Goal: Information Seeking & Learning: Learn about a topic

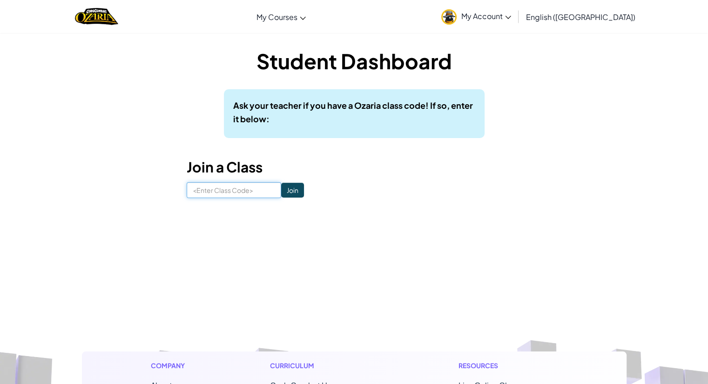
click at [249, 194] on input at bounding box center [234, 190] width 94 height 16
type input "SnowWinDry"
click at [288, 192] on input "Join" at bounding box center [292, 190] width 23 height 15
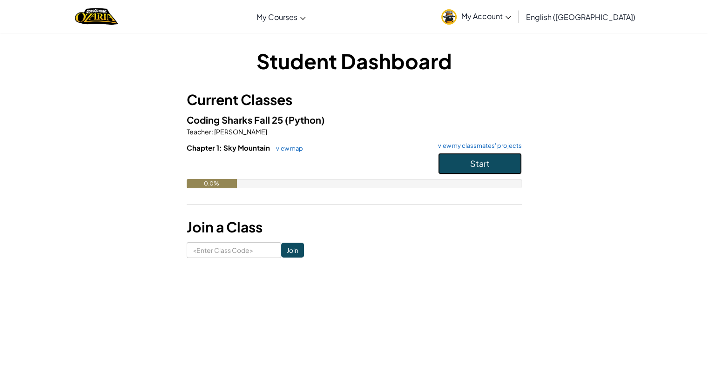
click at [463, 167] on button "Start" at bounding box center [480, 163] width 84 height 21
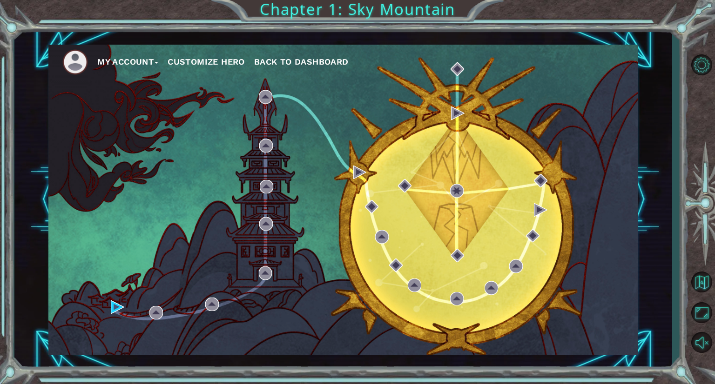
click at [188, 60] on button "Customize Hero" at bounding box center [206, 62] width 77 height 14
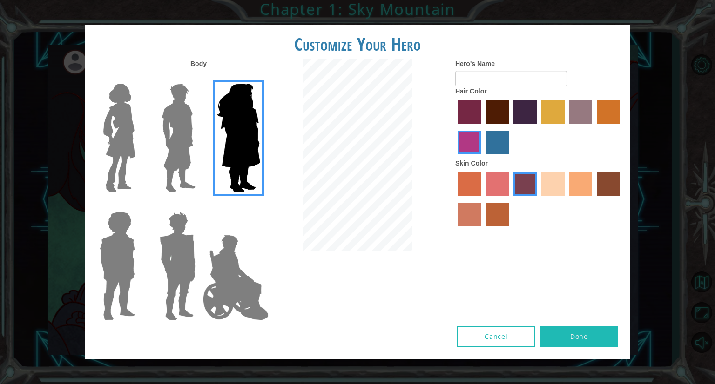
click at [183, 117] on img at bounding box center [178, 138] width 41 height 116
click at [199, 78] on input "Hero Lars" at bounding box center [199, 78] width 0 height 0
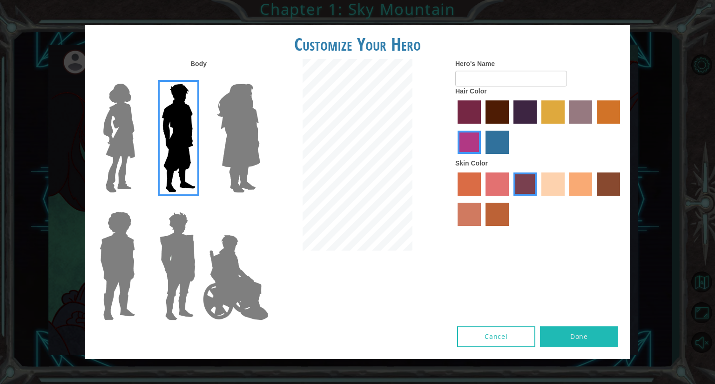
click at [117, 115] on img at bounding box center [119, 138] width 39 height 116
click at [139, 78] on input "Hero Connie" at bounding box center [139, 78] width 0 height 0
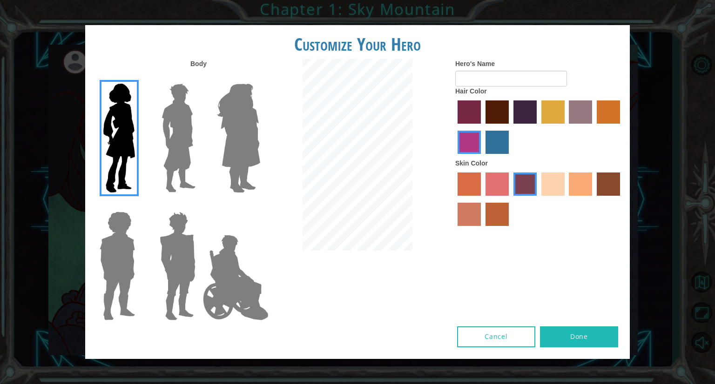
click at [122, 238] on img at bounding box center [117, 266] width 43 height 116
click at [139, 206] on input "Hero Steven" at bounding box center [139, 206] width 0 height 0
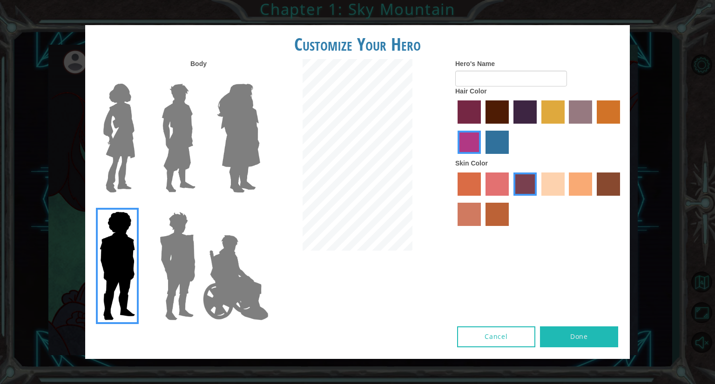
click at [232, 246] on img at bounding box center [235, 277] width 73 height 93
click at [260, 206] on input "Hero Jamie" at bounding box center [260, 206] width 0 height 0
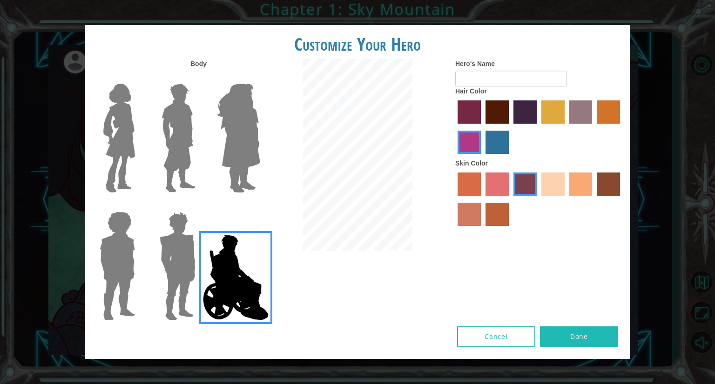
click at [176, 263] on img at bounding box center [177, 266] width 43 height 116
click at [199, 206] on input "Hero Garnet" at bounding box center [199, 206] width 0 height 0
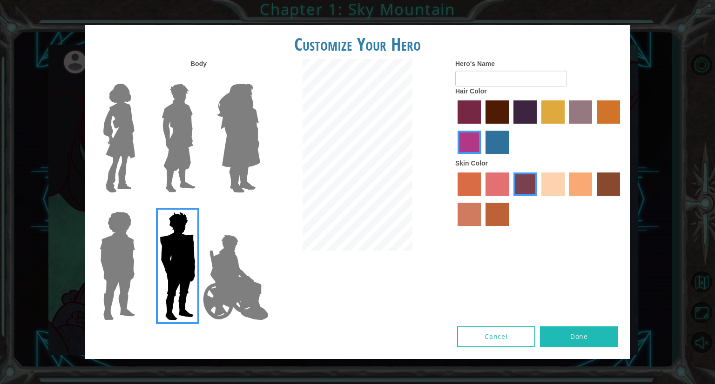
click at [172, 171] on img at bounding box center [178, 138] width 41 height 116
click at [199, 78] on input "Hero Lars" at bounding box center [199, 78] width 0 height 0
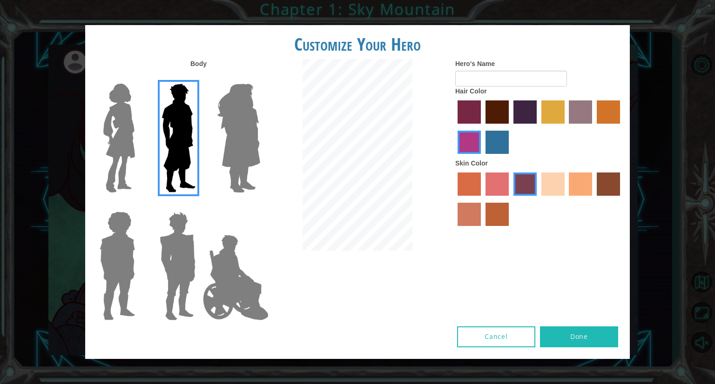
click at [103, 166] on img at bounding box center [119, 138] width 39 height 116
click at [139, 78] on input "Hero Connie" at bounding box center [139, 78] width 0 height 0
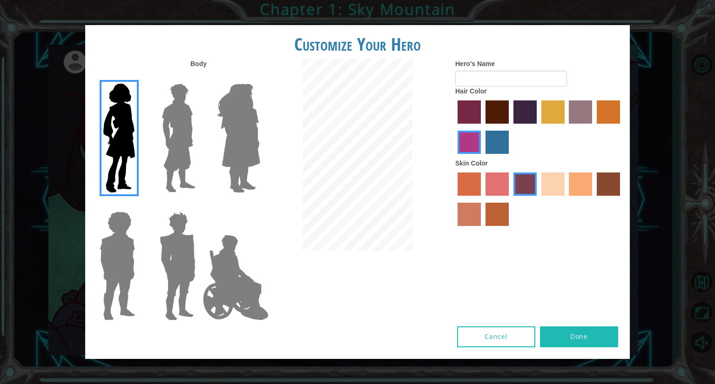
click at [228, 148] on img at bounding box center [238, 138] width 51 height 116
click at [260, 78] on input "Hero Amethyst" at bounding box center [260, 78] width 0 height 0
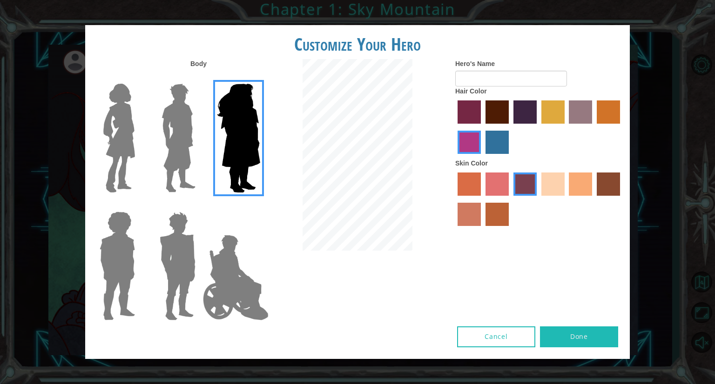
click at [177, 133] on img at bounding box center [178, 138] width 41 height 116
click at [199, 78] on input "Hero Lars" at bounding box center [199, 78] width 0 height 0
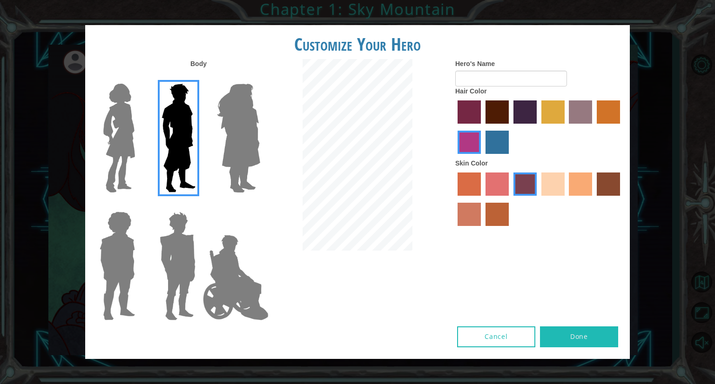
click at [494, 114] on label "maroon hair color" at bounding box center [496, 112] width 23 height 23
click at [482, 127] on input "maroon hair color" at bounding box center [482, 127] width 0 height 0
click at [560, 181] on label "sandy beach skin color" at bounding box center [552, 184] width 23 height 23
click at [538, 199] on input "sandy beach skin color" at bounding box center [538, 199] width 0 height 0
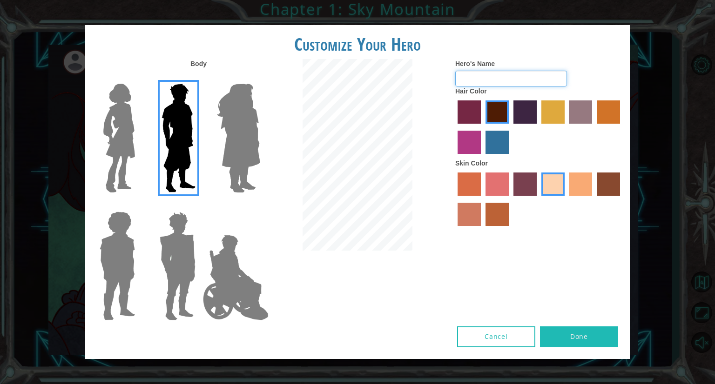
click at [492, 77] on input "Hero's Name" at bounding box center [511, 79] width 112 height 16
type input "Fard"
click at [612, 110] on label "gold drop hair color" at bounding box center [608, 112] width 23 height 23
click at [593, 127] on input "gold drop hair color" at bounding box center [593, 127] width 0 height 0
click at [496, 136] on label "lachmara hair color" at bounding box center [496, 142] width 23 height 23
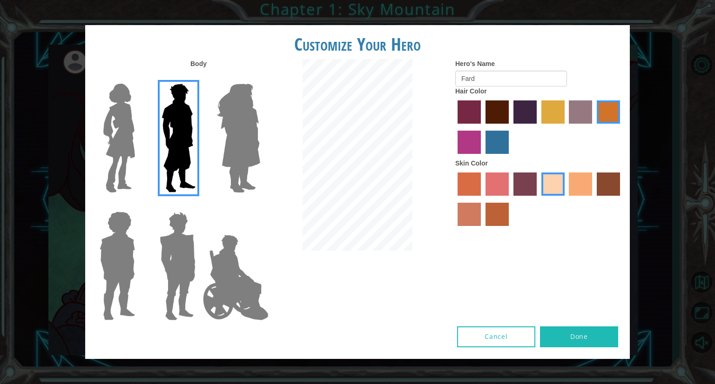
click at [482, 157] on input "lachmara hair color" at bounding box center [482, 157] width 0 height 0
click at [473, 138] on label "medium red violet hair color" at bounding box center [468, 142] width 23 height 23
click at [621, 127] on input "medium red violet hair color" at bounding box center [621, 127] width 0 height 0
click at [501, 108] on label "maroon hair color" at bounding box center [496, 112] width 23 height 23
click at [482, 127] on input "maroon hair color" at bounding box center [482, 127] width 0 height 0
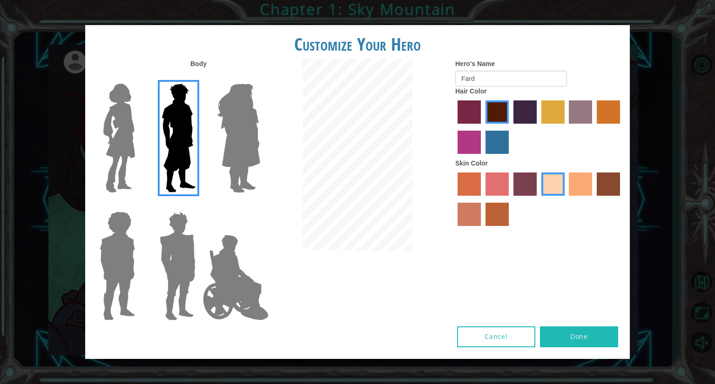
click at [219, 118] on img at bounding box center [238, 138] width 51 height 116
click at [260, 78] on input "Hero Amethyst" at bounding box center [260, 78] width 0 height 0
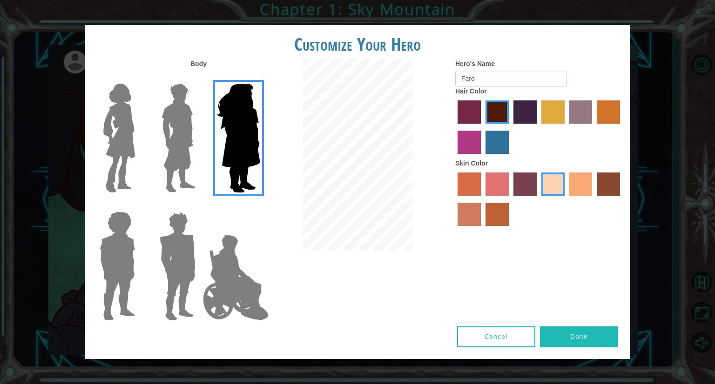
click at [234, 250] on img at bounding box center [235, 277] width 73 height 93
click at [260, 206] on input "Hero Jamie" at bounding box center [260, 206] width 0 height 0
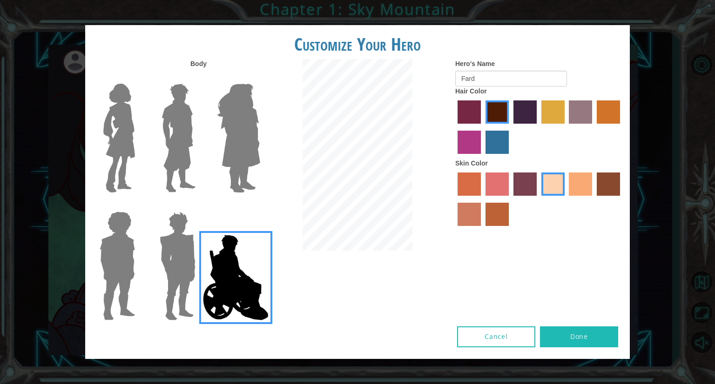
click at [196, 248] on img at bounding box center [177, 266] width 43 height 116
click at [199, 206] on input "Hero Garnet" at bounding box center [199, 206] width 0 height 0
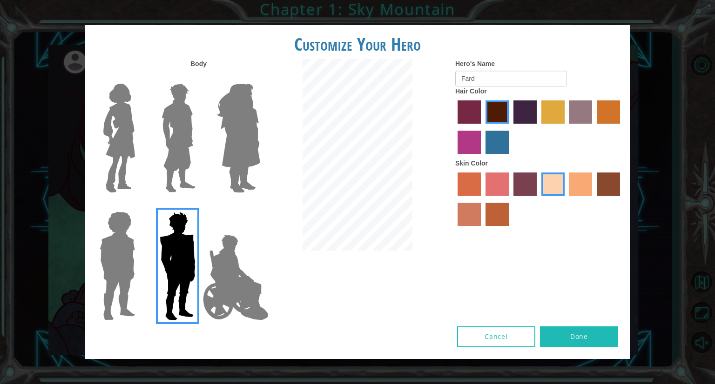
click at [189, 151] on img at bounding box center [178, 138] width 41 height 116
click at [199, 78] on input "Hero Lars" at bounding box center [199, 78] width 0 height 0
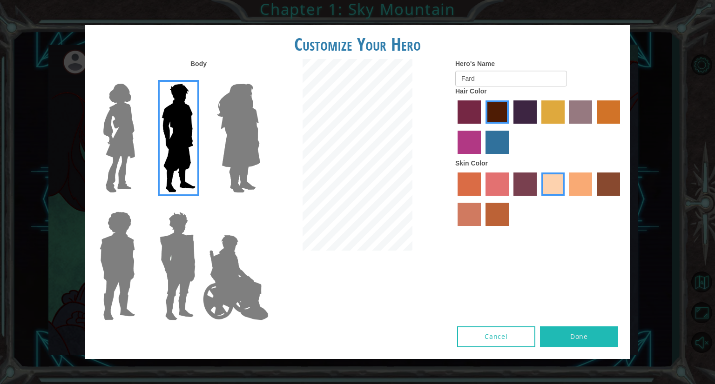
click at [580, 180] on label "tacao skin color" at bounding box center [580, 184] width 23 height 23
click at [566, 199] on input "tacao skin color" at bounding box center [566, 199] width 0 height 0
click at [608, 181] on label "karma skin color" at bounding box center [608, 184] width 23 height 23
click at [593, 199] on input "karma skin color" at bounding box center [593, 199] width 0 height 0
click at [497, 218] on label "smoke tree skin color" at bounding box center [496, 214] width 23 height 23
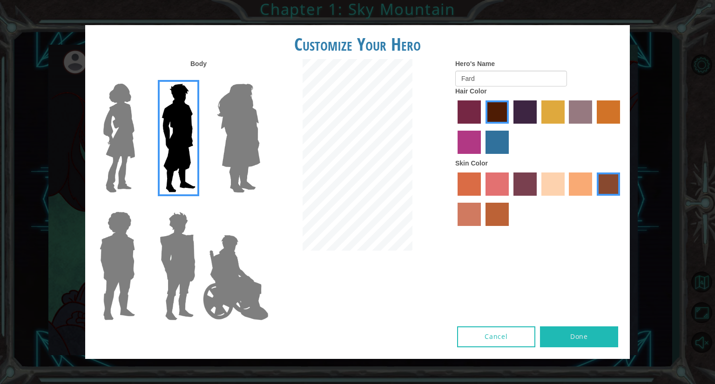
click at [482, 229] on input "smoke tree skin color" at bounding box center [482, 229] width 0 height 0
click at [470, 215] on label "burning sand skin color" at bounding box center [468, 214] width 23 height 23
click at [621, 199] on input "burning sand skin color" at bounding box center [621, 199] width 0 height 0
click at [470, 142] on label "medium red violet hair color" at bounding box center [468, 142] width 23 height 23
click at [621, 127] on input "medium red violet hair color" at bounding box center [621, 127] width 0 height 0
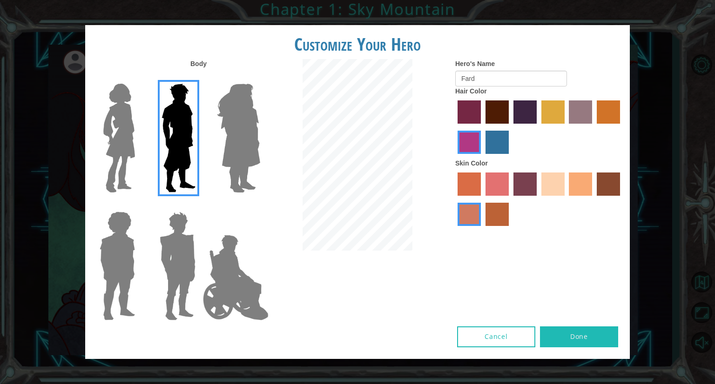
click at [555, 187] on label "sandy beach skin color" at bounding box center [552, 184] width 23 height 23
click at [538, 199] on input "sandy beach skin color" at bounding box center [538, 199] width 0 height 0
click at [574, 179] on label "tacao skin color" at bounding box center [580, 184] width 23 height 23
click at [566, 199] on input "tacao skin color" at bounding box center [566, 199] width 0 height 0
click at [542, 185] on label "sandy beach skin color" at bounding box center [552, 184] width 23 height 23
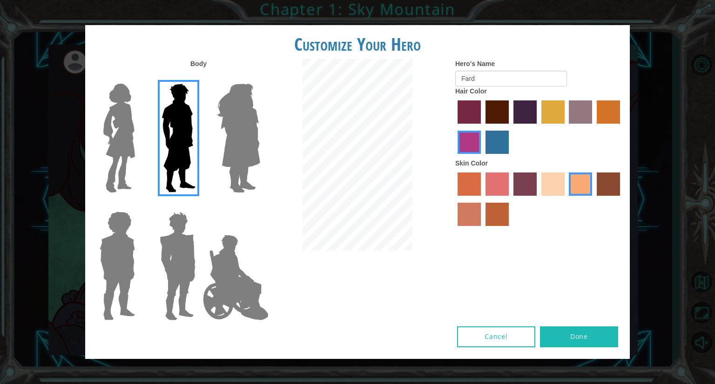
click at [538, 199] on input "sandy beach skin color" at bounding box center [538, 199] width 0 height 0
click at [501, 110] on label "maroon hair color" at bounding box center [496, 112] width 23 height 23
click at [482, 127] on input "maroon hair color" at bounding box center [482, 127] width 0 height 0
click at [518, 113] on label "hot purple hair color" at bounding box center [524, 112] width 23 height 23
click at [510, 127] on input "hot purple hair color" at bounding box center [510, 127] width 0 height 0
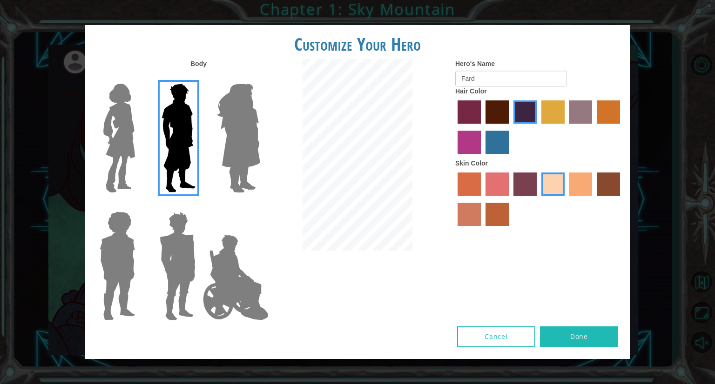
click at [500, 108] on label "maroon hair color" at bounding box center [496, 112] width 23 height 23
click at [482, 127] on input "maroon hair color" at bounding box center [482, 127] width 0 height 0
click at [555, 114] on label "tulip tree hair color" at bounding box center [552, 112] width 23 height 23
click at [538, 127] on input "tulip tree hair color" at bounding box center [538, 127] width 0 height 0
click at [478, 139] on label "medium red violet hair color" at bounding box center [468, 142] width 23 height 23
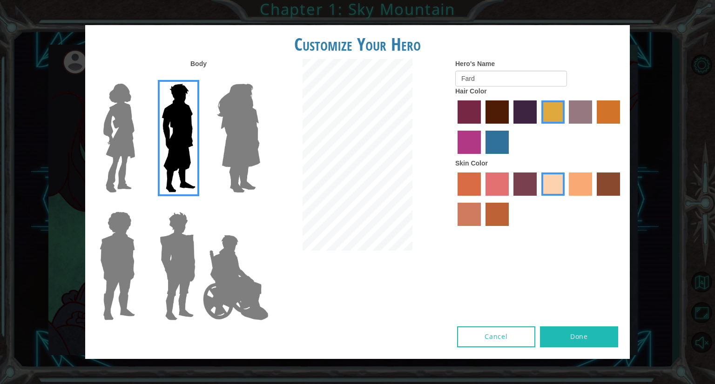
click at [621, 127] on input "medium red violet hair color" at bounding box center [621, 127] width 0 height 0
click at [551, 329] on button "Done" at bounding box center [579, 337] width 78 height 21
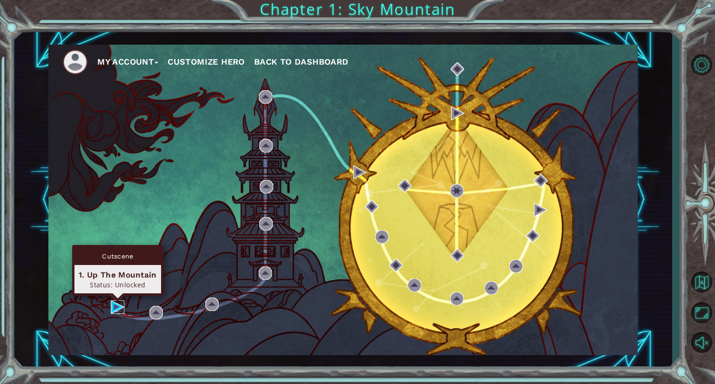
click at [113, 306] on img at bounding box center [117, 307] width 13 height 13
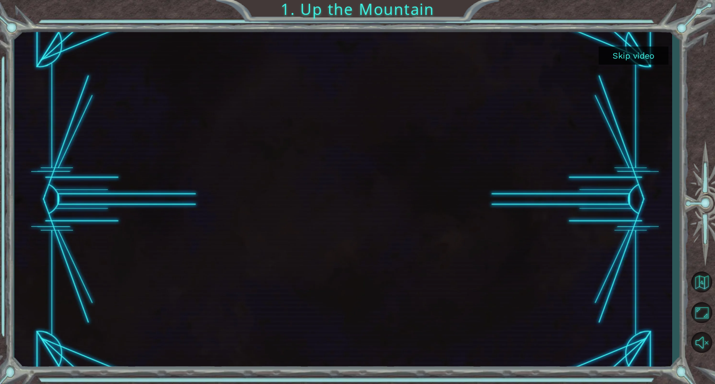
click at [621, 57] on button "Skip video" at bounding box center [633, 56] width 70 height 18
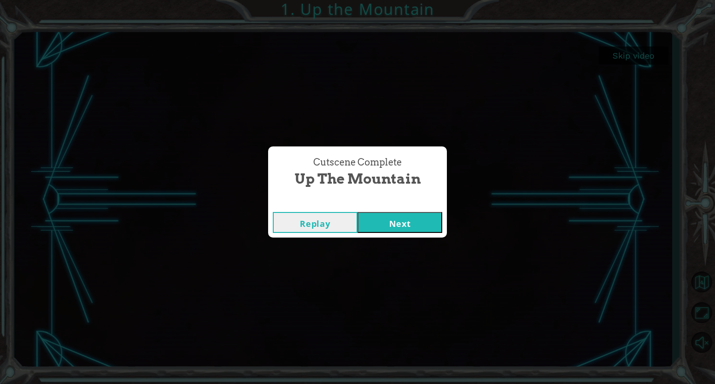
click at [390, 220] on button "Next" at bounding box center [399, 222] width 85 height 21
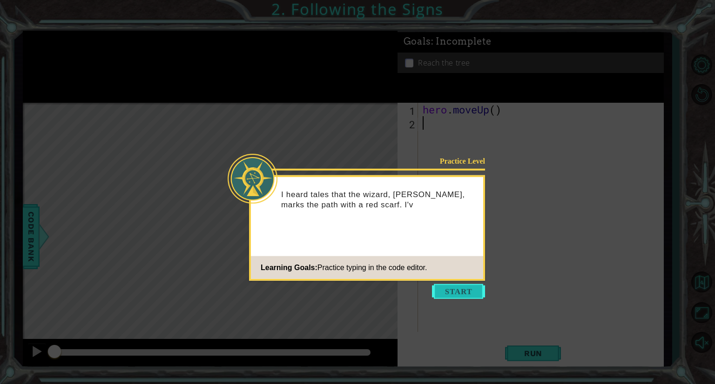
click at [460, 291] on button "Start" at bounding box center [458, 291] width 53 height 15
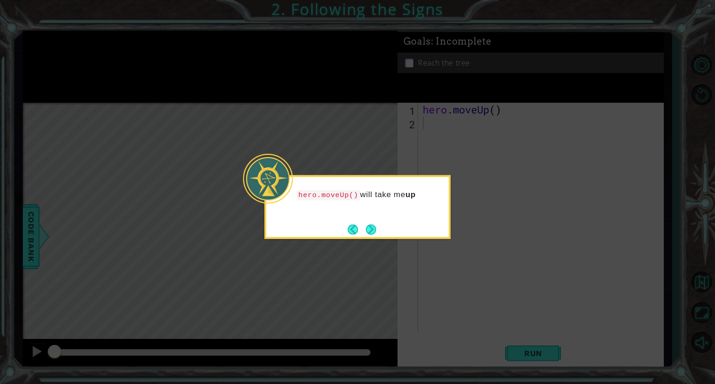
click at [432, 246] on icon at bounding box center [357, 192] width 715 height 384
click at [369, 226] on button "Next" at bounding box center [371, 229] width 10 height 10
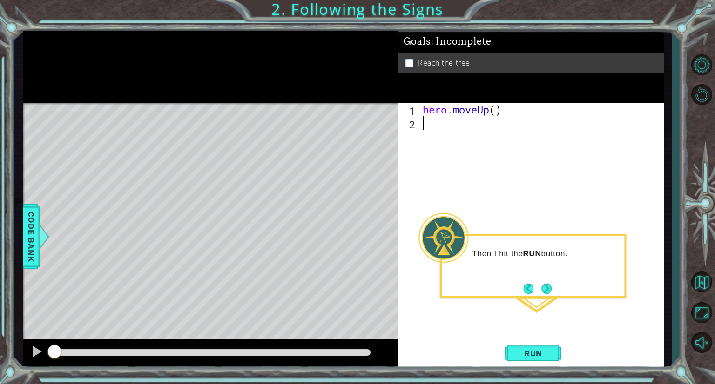
click at [494, 110] on div "hero . moveUp ( )" at bounding box center [543, 231] width 245 height 256
type textarea "hero.moveUp(2)"
click at [530, 349] on span "Run" at bounding box center [533, 353] width 37 height 9
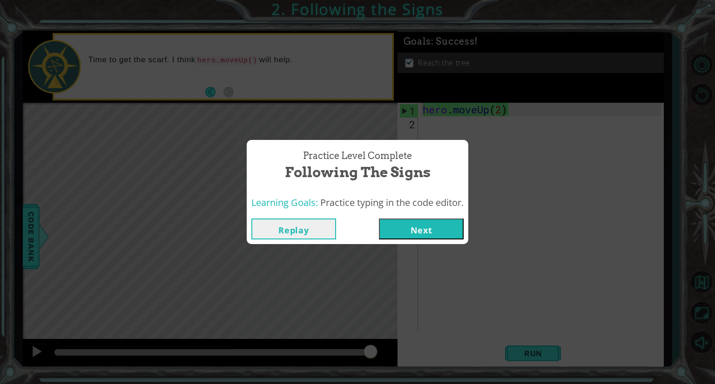
click at [423, 231] on button "Next" at bounding box center [421, 229] width 85 height 21
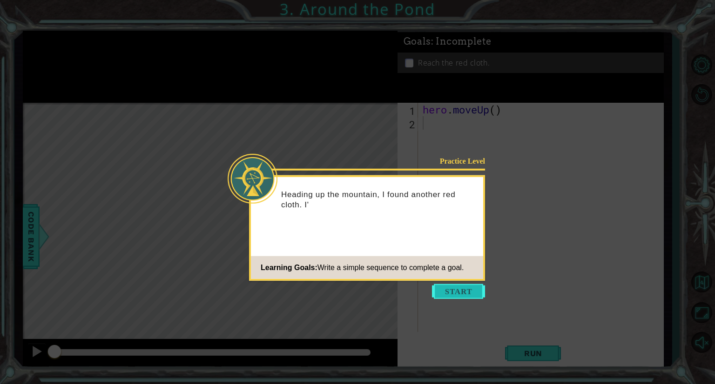
click at [462, 293] on button "Start" at bounding box center [458, 291] width 53 height 15
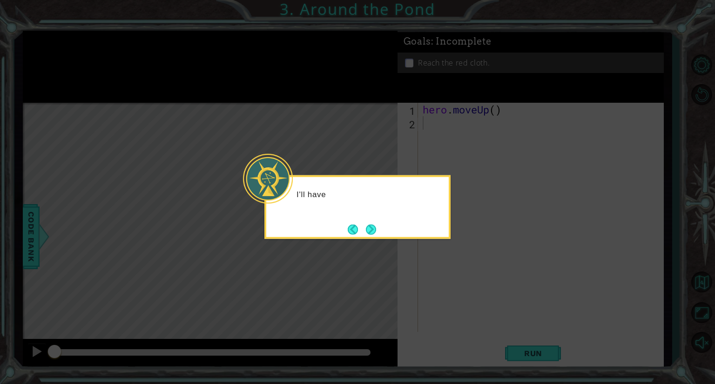
click at [389, 226] on div "I'll have" at bounding box center [357, 207] width 186 height 64
click at [372, 224] on button "Next" at bounding box center [371, 229] width 10 height 10
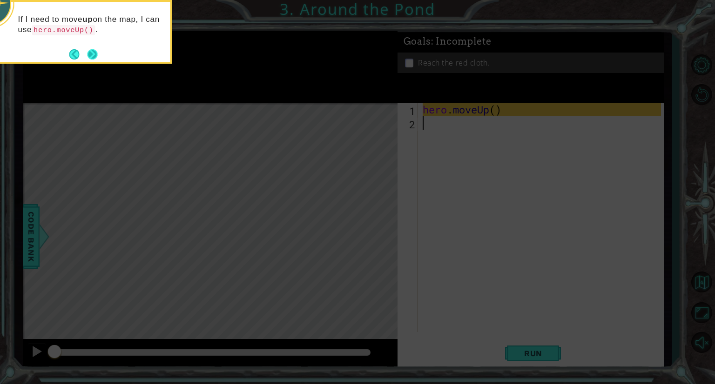
click at [90, 50] on button "Next" at bounding box center [92, 54] width 14 height 14
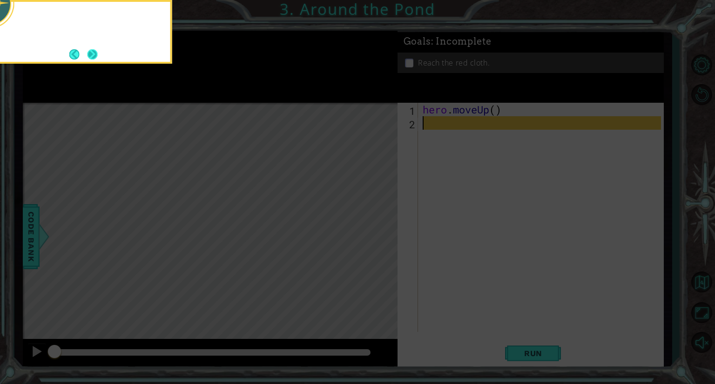
click at [91, 51] on button "Next" at bounding box center [92, 54] width 10 height 10
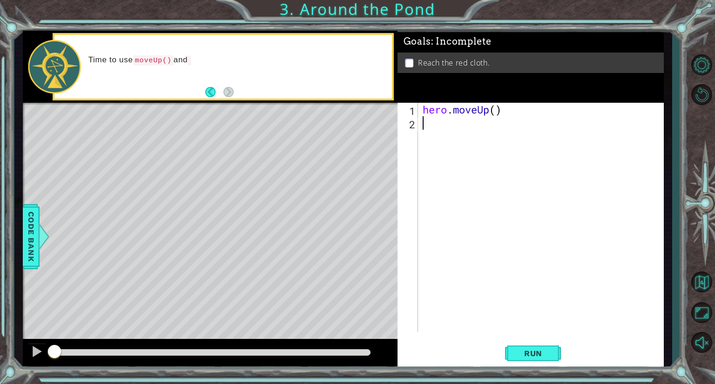
click at [494, 110] on div "hero . moveUp ( )" at bounding box center [543, 231] width 245 height 256
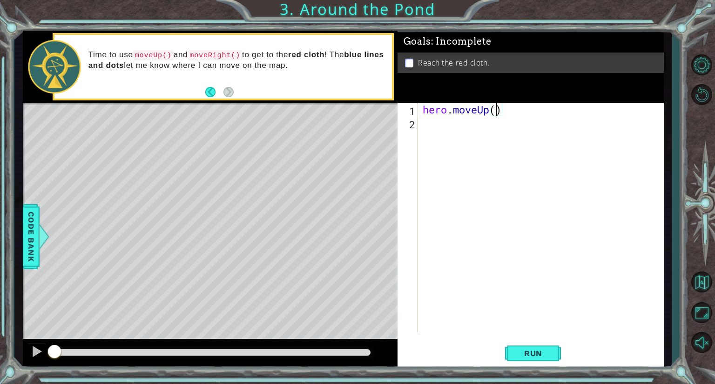
type textarea "hero.moveUp(2)"
click at [440, 130] on div "hero . moveUp ( 2 )" at bounding box center [543, 231] width 245 height 256
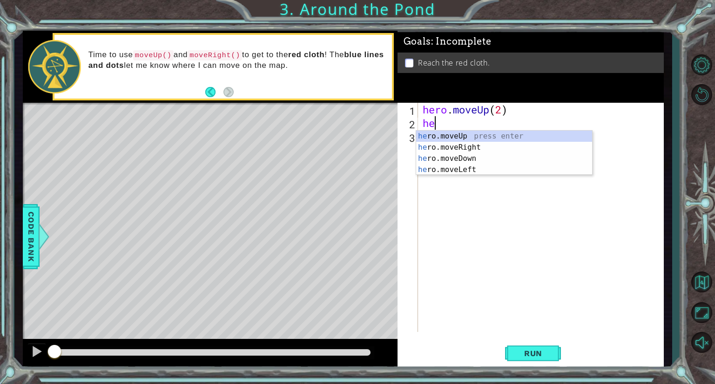
scroll to position [0, 0]
type textarea "hero"
click at [457, 146] on div "hero .moveUp press enter hero .moveRight press enter hero .moveDown press enter…" at bounding box center [504, 164] width 176 height 67
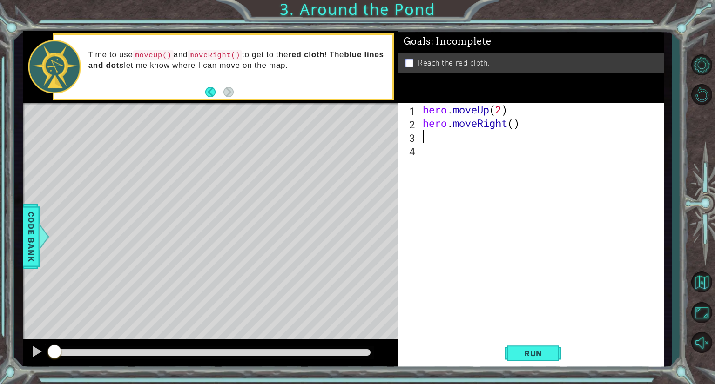
click at [514, 122] on div "hero . moveUp ( 2 ) hero . moveRight ( )" at bounding box center [543, 231] width 245 height 256
type textarea "hero.moveRight(1)"
click at [424, 139] on div "hero . moveUp ( 2 ) hero . moveRight ( 1 )" at bounding box center [543, 231] width 245 height 256
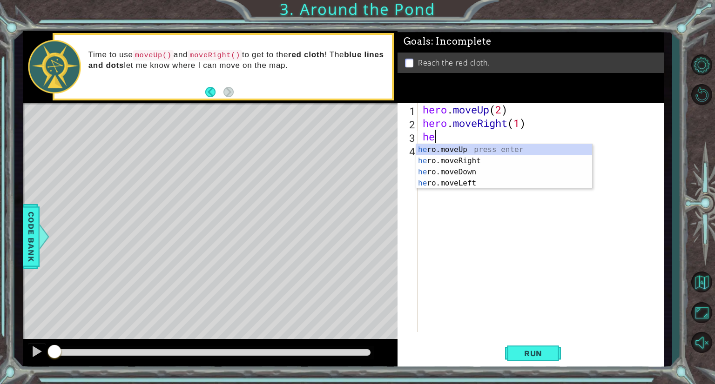
type textarea "her"
click at [466, 147] on div "her o.moveUp press enter her o.moveRight press enter her o.moveDown press enter…" at bounding box center [504, 177] width 176 height 67
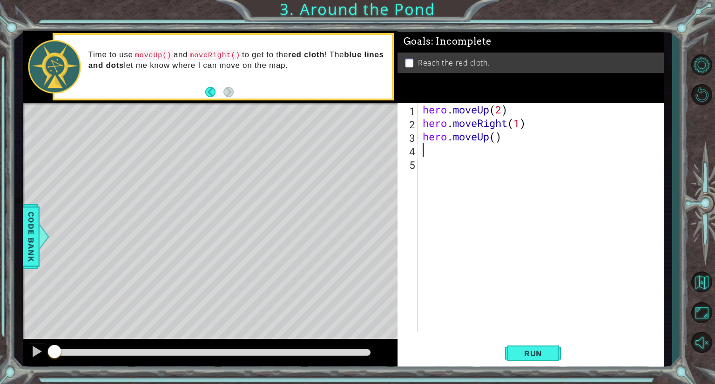
click at [495, 137] on div "hero . moveUp ( 2 ) hero . moveRight ( 1 ) hero . moveUp ( )" at bounding box center [543, 231] width 245 height 256
type textarea "hero.moveUp(1)"
click at [546, 355] on span "Run" at bounding box center [533, 353] width 37 height 9
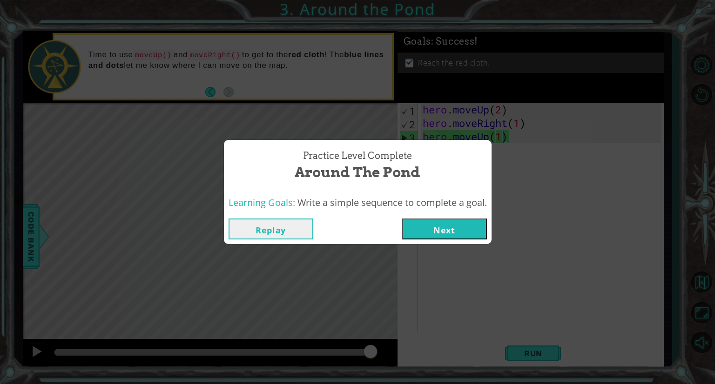
click at [434, 222] on button "Next" at bounding box center [444, 229] width 85 height 21
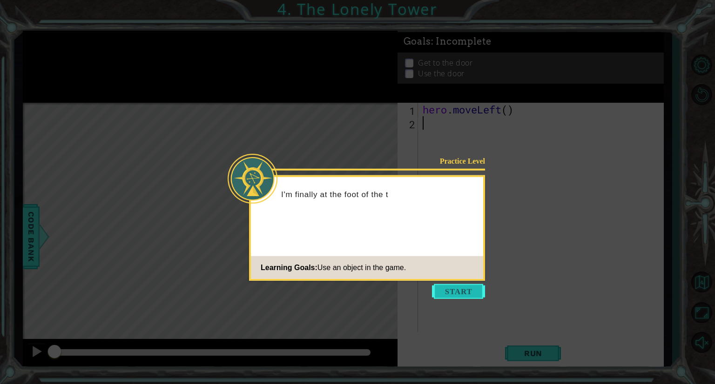
click at [461, 289] on button "Start" at bounding box center [458, 291] width 53 height 15
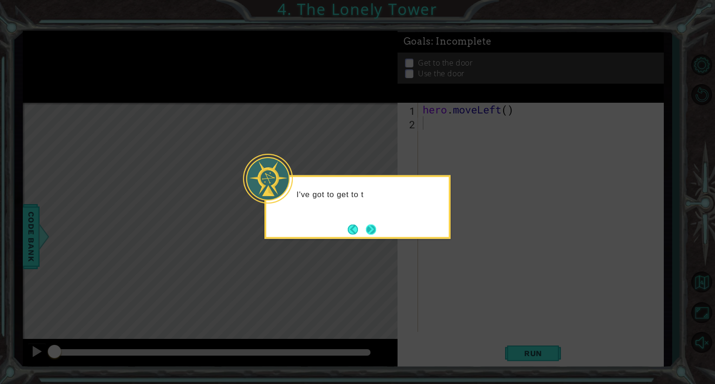
click at [366, 230] on button "Next" at bounding box center [371, 229] width 11 height 11
click at [370, 227] on button "Next" at bounding box center [371, 229] width 11 height 11
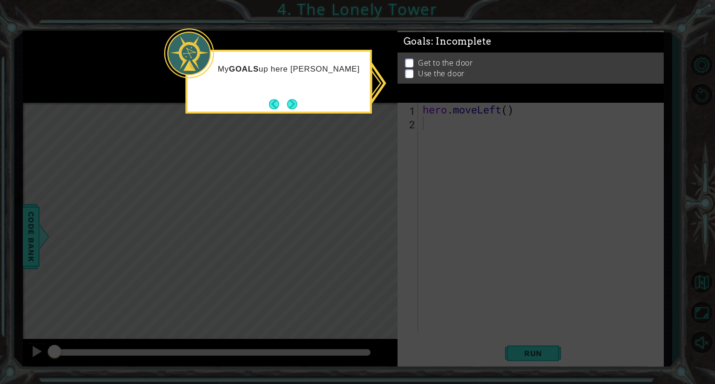
click at [456, 159] on icon at bounding box center [357, 192] width 715 height 384
click at [297, 104] on button "Next" at bounding box center [292, 104] width 10 height 10
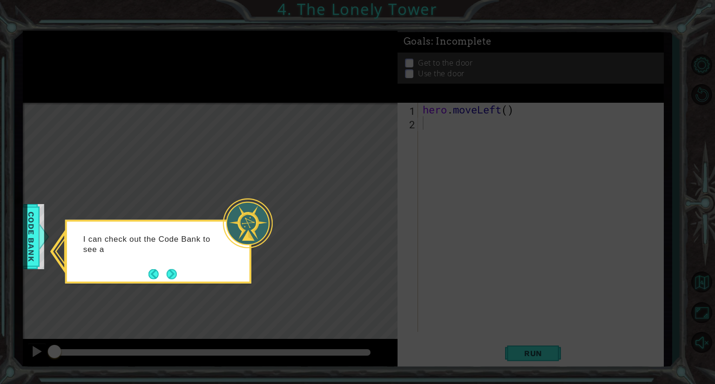
click at [181, 282] on div "I can check out the Code Bank to see a" at bounding box center [158, 252] width 186 height 64
click at [173, 273] on button "Next" at bounding box center [172, 274] width 10 height 10
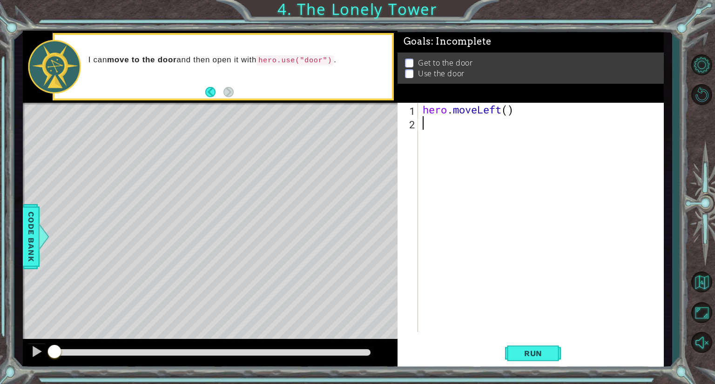
click at [508, 108] on div "hero . moveLeft ( )" at bounding box center [543, 231] width 245 height 256
type textarea "hero.moveLeft(2)"
click at [434, 126] on div "hero . moveLeft ( 2 )" at bounding box center [543, 231] width 245 height 256
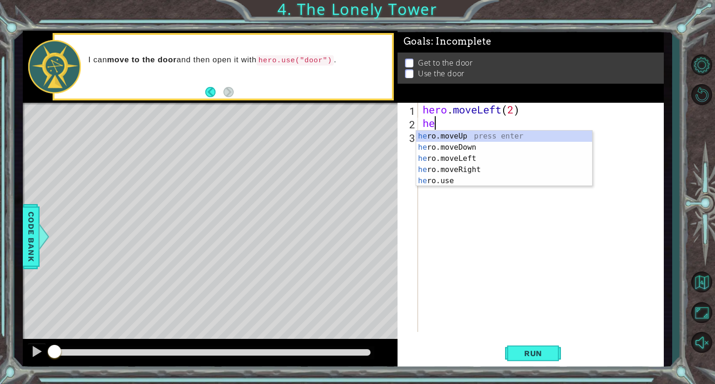
type textarea "her"
click at [451, 133] on div "her o.moveUp press enter her o.moveDown press enter her o.moveLeft press enter …" at bounding box center [504, 170] width 176 height 78
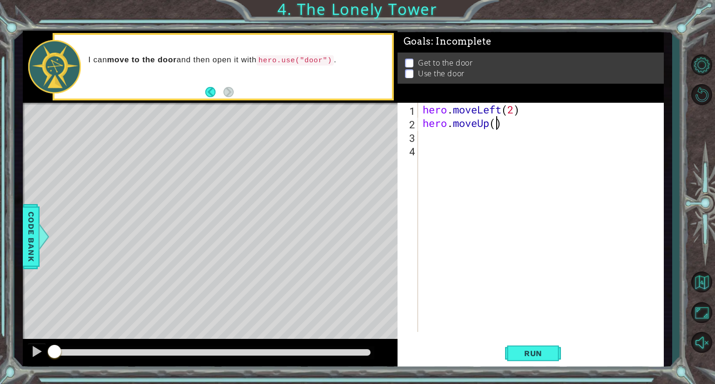
click at [496, 121] on div "hero . moveLeft ( 2 ) hero . moveUp ( )" at bounding box center [543, 231] width 245 height 256
type textarea "hero.moveUp(2)"
click at [443, 132] on div "hero . moveLeft ( 2 ) hero . moveUp ( 2 )" at bounding box center [543, 231] width 245 height 256
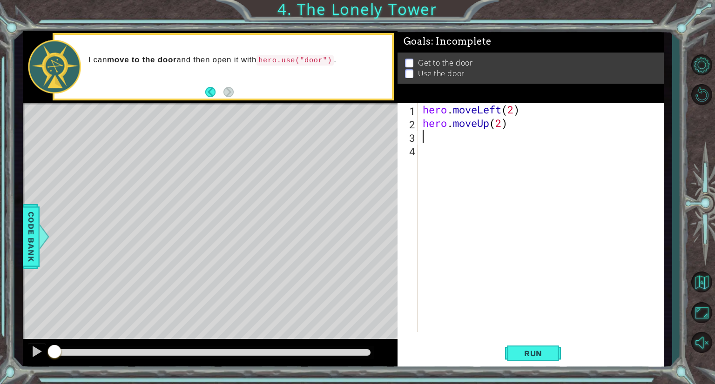
type textarea "b"
type textarea "hero.moveUp(2)"
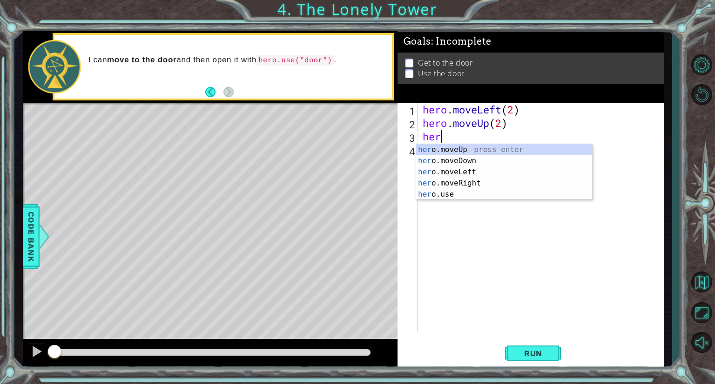
type textarea "hero"
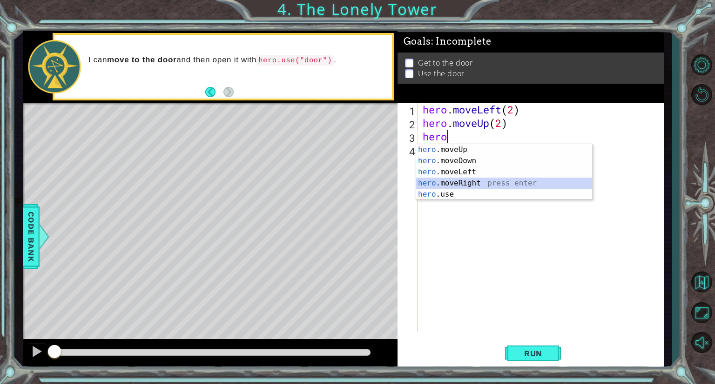
click at [467, 185] on div "hero .moveUp press enter hero .moveDown press enter hero .moveLeft press enter …" at bounding box center [504, 183] width 176 height 78
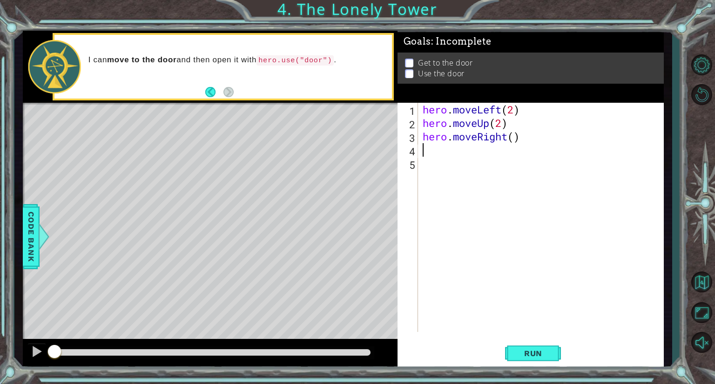
click at [512, 139] on div "hero . moveLeft ( 2 ) hero . moveUp ( 2 ) hero . moveRight ( )" at bounding box center [543, 231] width 245 height 256
type textarea "hero.moveRight(2)"
click at [536, 356] on span "Run" at bounding box center [533, 353] width 37 height 9
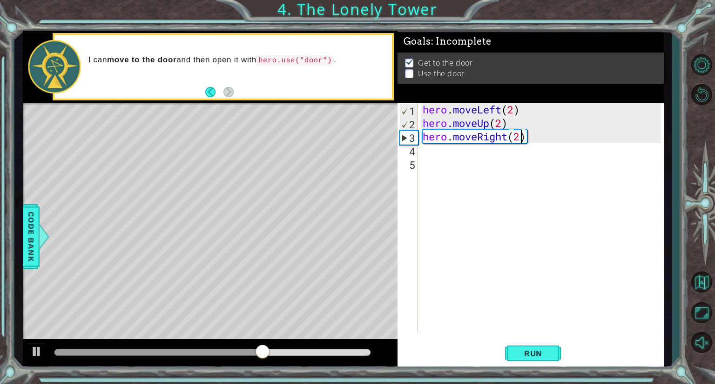
click at [256, 158] on div "Level Map" at bounding box center [238, 240] width 430 height 274
click at [410, 151] on div "4" at bounding box center [408, 151] width 19 height 13
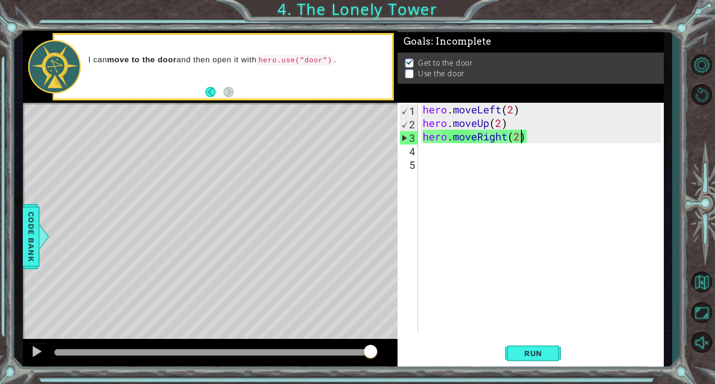
click at [415, 149] on div "4" at bounding box center [408, 151] width 19 height 13
click at [433, 148] on div "hero . moveLeft ( 2 ) hero . moveUp ( 2 ) hero . moveRight ( 2 )" at bounding box center [543, 231] width 245 height 256
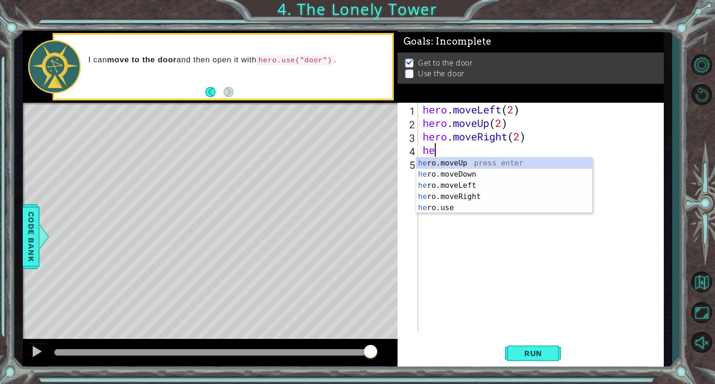
type textarea "h"
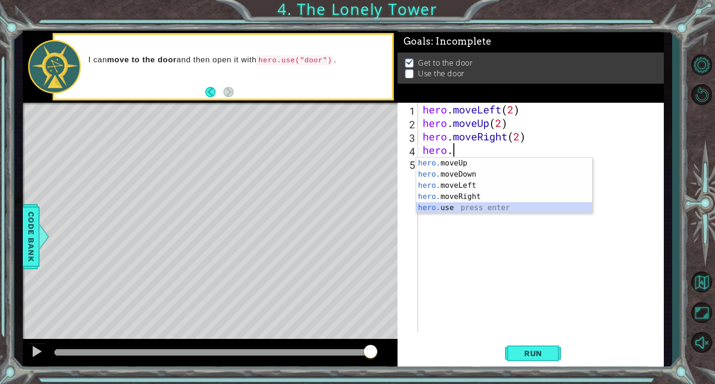
click at [458, 207] on div "hero. moveUp press enter hero. moveDown press enter hero. moveLeft press enter …" at bounding box center [504, 197] width 176 height 78
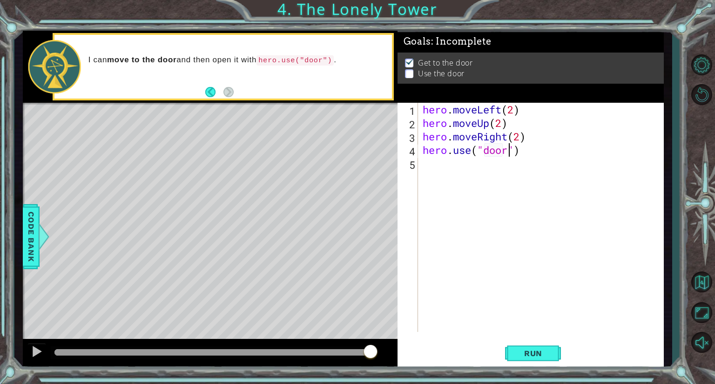
scroll to position [0, 4]
type textarea "hero.use("door")"
click at [546, 350] on span "Run" at bounding box center [533, 353] width 37 height 9
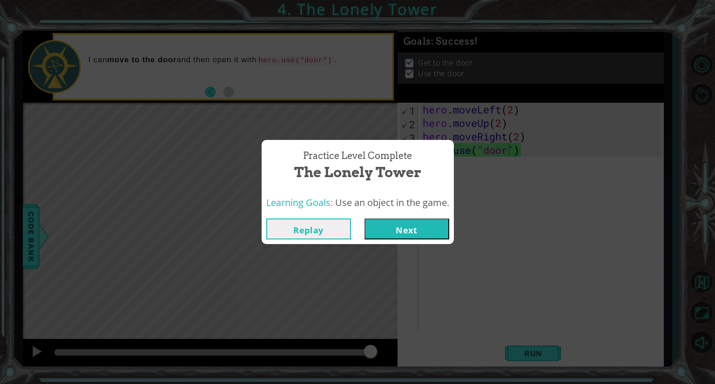
click at [376, 227] on button "Next" at bounding box center [406, 229] width 85 height 21
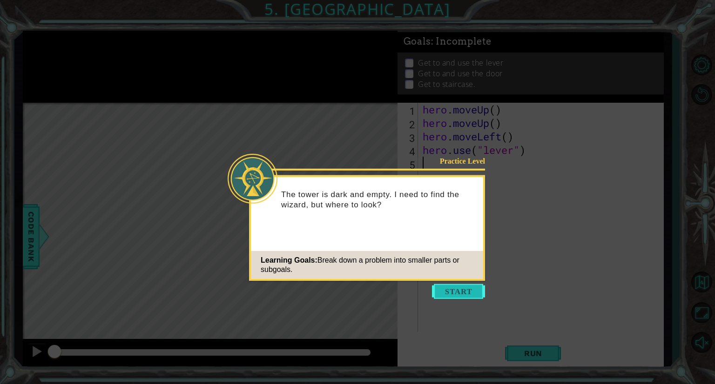
click at [454, 292] on button "Start" at bounding box center [458, 291] width 53 height 15
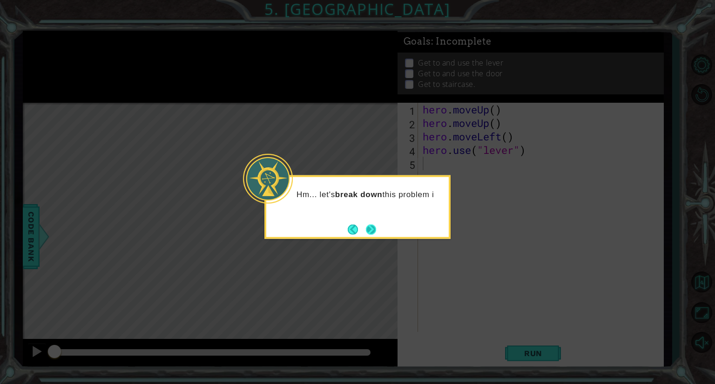
click at [372, 228] on button "Next" at bounding box center [371, 229] width 11 height 11
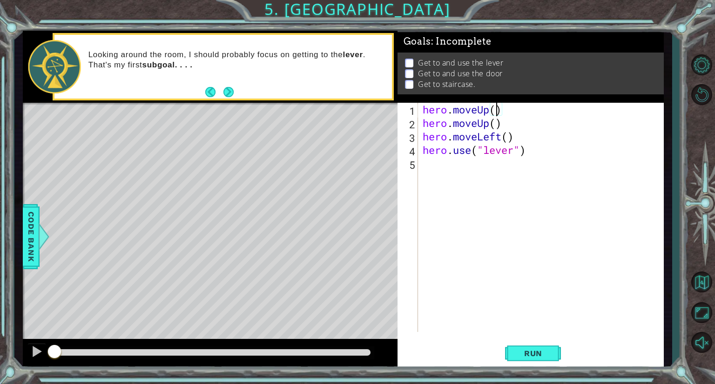
click at [495, 110] on div "hero . moveUp ( ) hero . moveUp ( ) hero . moveLeft ( ) hero . use ( "lever" )" at bounding box center [543, 231] width 245 height 256
click at [495, 128] on div "hero . moveUp ( 1 ) hero . moveUp ( ) hero . moveLeft ( ) hero . use ( "lever" )" at bounding box center [543, 231] width 245 height 256
click at [507, 136] on div "hero . moveUp ( 1 ) hero . moveUp ( 1 ) hero . moveLeft ( ) hero . use ( "lever…" at bounding box center [543, 231] width 245 height 256
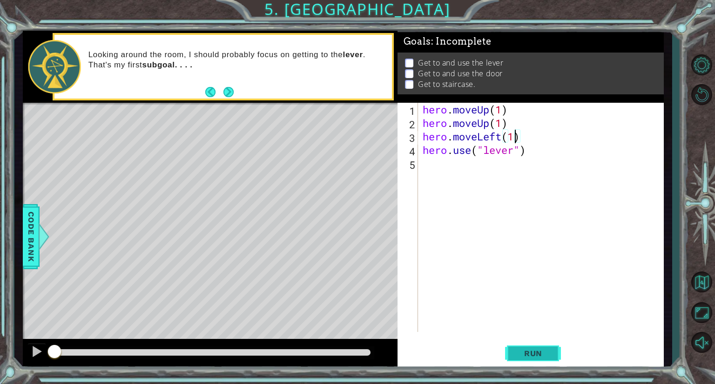
type textarea "hero.moveLeft(1)"
click at [536, 354] on span "Run" at bounding box center [533, 353] width 37 height 9
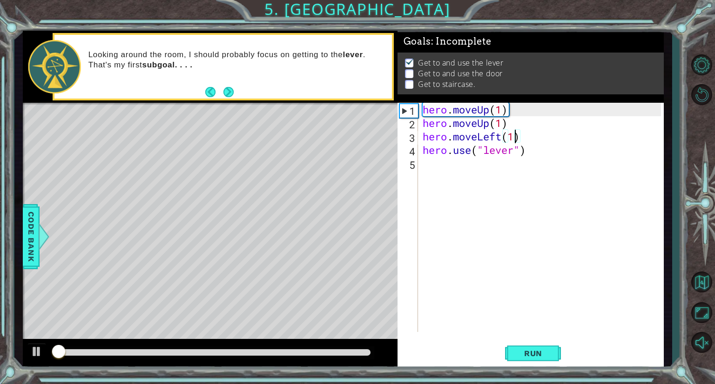
scroll to position [1, 0]
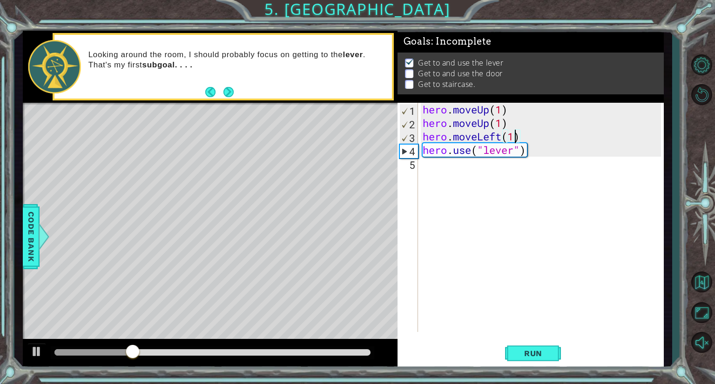
click at [384, 353] on div at bounding box center [210, 354] width 375 height 30
click at [369, 352] on div at bounding box center [212, 352] width 316 height 7
click at [438, 171] on div "hero . moveUp ( 1 ) hero . moveUp ( 1 ) hero . moveLeft ( 1 ) hero . use ( "lev…" at bounding box center [543, 231] width 245 height 256
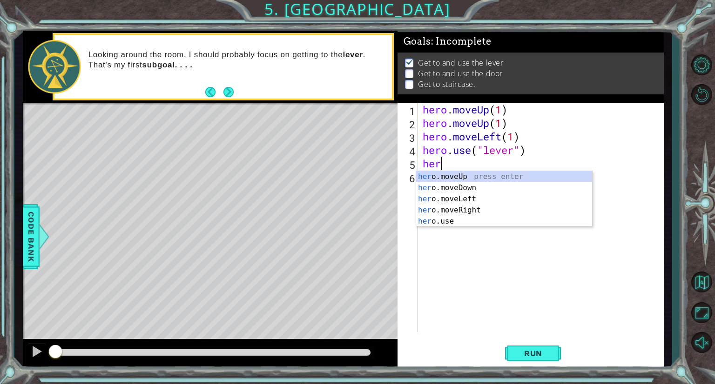
scroll to position [0, 0]
type textarea "hero"
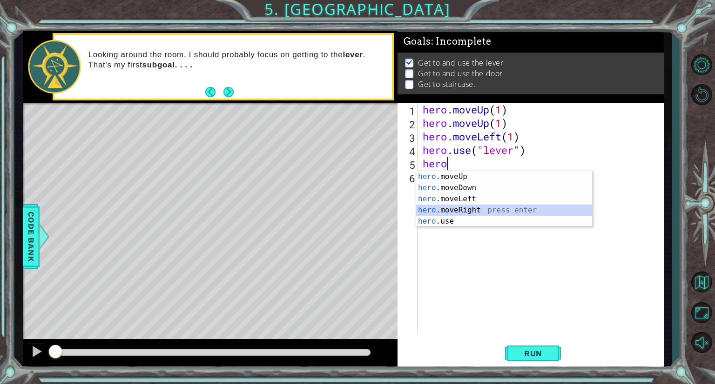
click at [471, 211] on div "hero .moveUp press enter hero .moveDown press enter hero .moveLeft press enter …" at bounding box center [504, 210] width 176 height 78
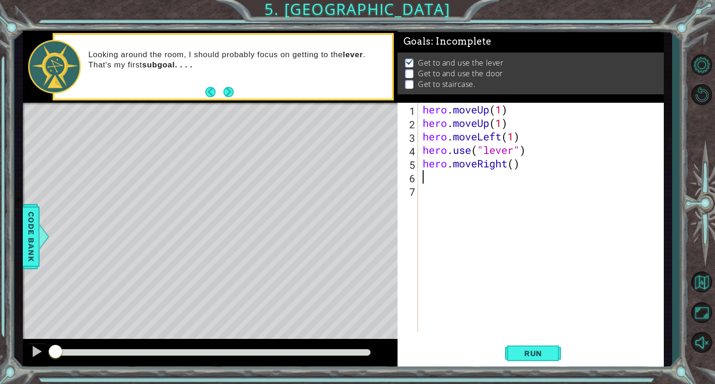
click at [514, 166] on div "hero . moveUp ( 1 ) hero . moveUp ( 1 ) hero . moveLeft ( 1 ) hero . use ( "lev…" at bounding box center [543, 231] width 245 height 256
type textarea "hero.moveRight(3)"
click at [431, 181] on div "hero . moveUp ( 1 ) hero . moveUp ( 1 ) hero . moveLeft ( 1 ) hero . use ( "lev…" at bounding box center [543, 231] width 245 height 256
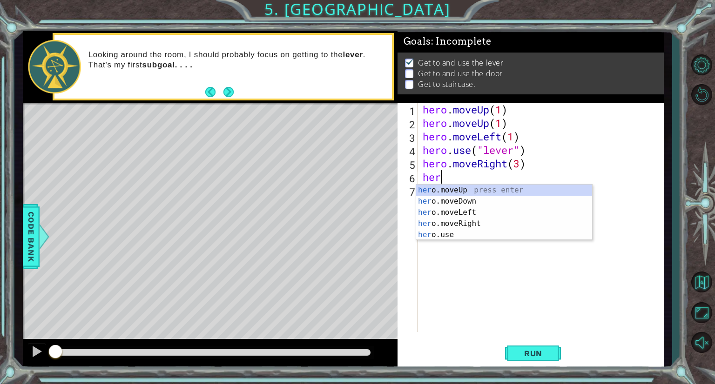
scroll to position [0, 0]
click at [462, 235] on div "her o.moveUp press enter her o.moveDown press enter her o.moveLeft press enter …" at bounding box center [504, 224] width 176 height 78
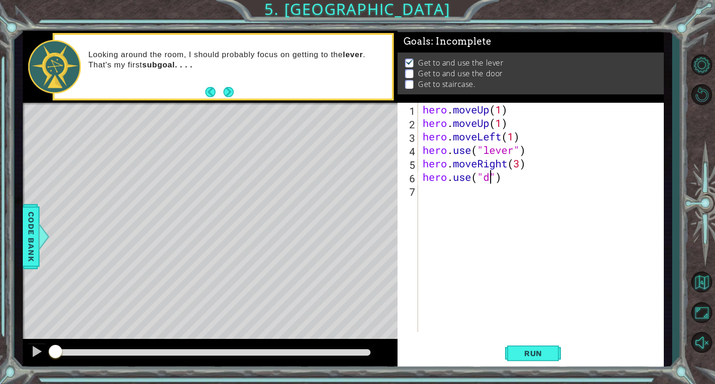
scroll to position [0, 3]
type textarea "hero.use("door")"
click at [426, 191] on div "hero . moveUp ( 1 ) hero . moveUp ( 1 ) hero . moveLeft ( 1 ) hero . use ( "lev…" at bounding box center [543, 231] width 245 height 256
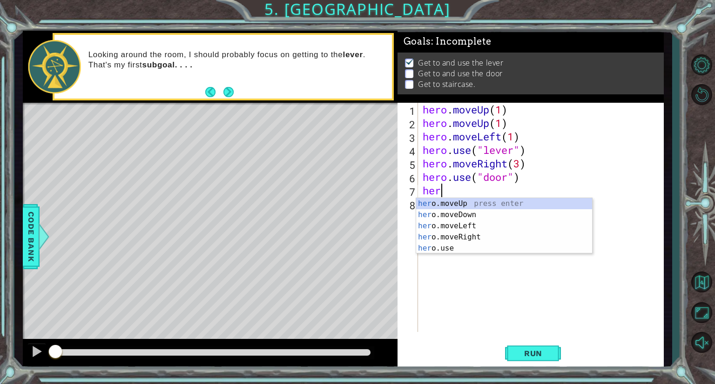
scroll to position [0, 0]
type textarea "hero"
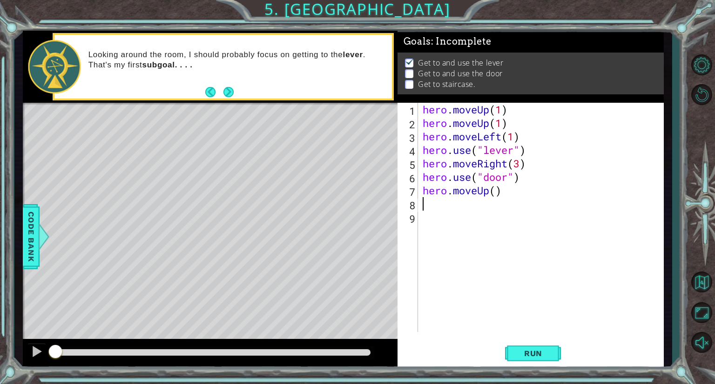
click at [495, 190] on div "hero . moveUp ( 1 ) hero . moveUp ( 1 ) hero . moveLeft ( 1 ) hero . use ( "lev…" at bounding box center [543, 231] width 245 height 256
type textarea "hero.moveUp(2)"
click at [424, 204] on div "hero . moveUp ( 1 ) hero . moveUp ( 1 ) hero . moveLeft ( 1 ) hero . use ( "lev…" at bounding box center [543, 231] width 245 height 256
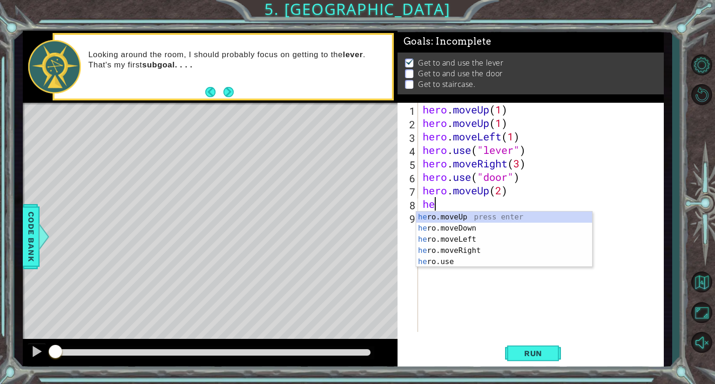
type textarea "her"
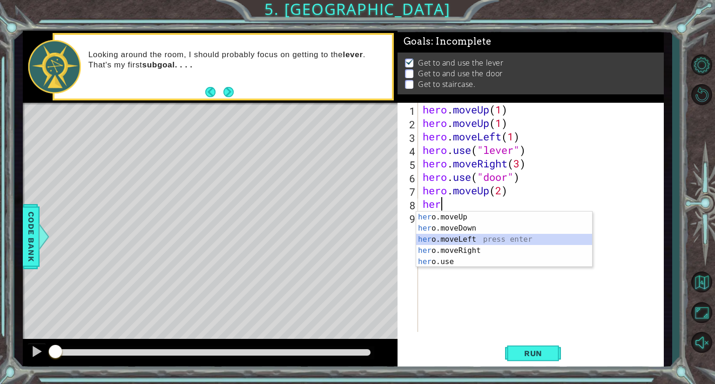
click at [451, 241] on div "her o.moveUp press enter her o.moveDown press enter her o.moveLeft press enter …" at bounding box center [504, 251] width 176 height 78
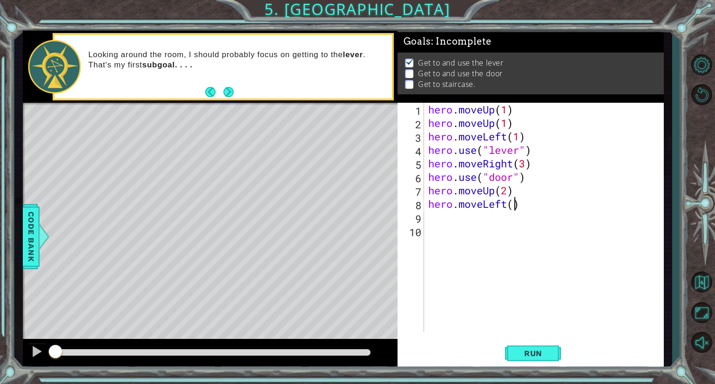
click at [516, 207] on div "hero . moveUp ( 1 ) hero . moveUp ( 1 ) hero . moveLeft ( 1 ) hero . use ( "lev…" at bounding box center [545, 231] width 239 height 256
type textarea "hero.moveLeft(3)"
click at [447, 218] on div "hero . moveUp ( 1 ) hero . moveUp ( 1 ) hero . moveLeft ( 1 ) hero . use ( "lev…" at bounding box center [545, 231] width 239 height 256
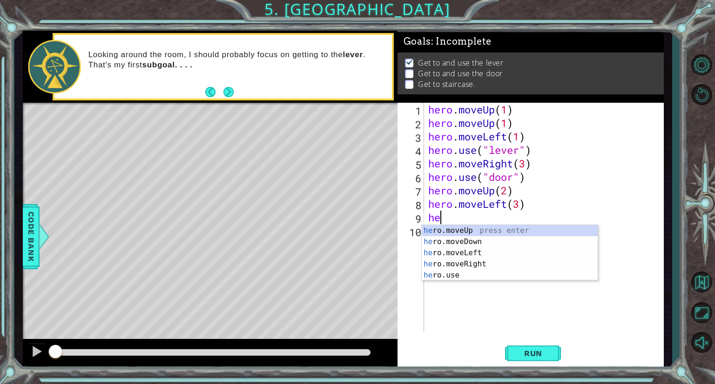
scroll to position [0, 0]
type textarea "hero"
click at [450, 230] on div "hero .moveUp press enter hero .moveDown press enter hero .moveLeft press enter …" at bounding box center [510, 264] width 176 height 78
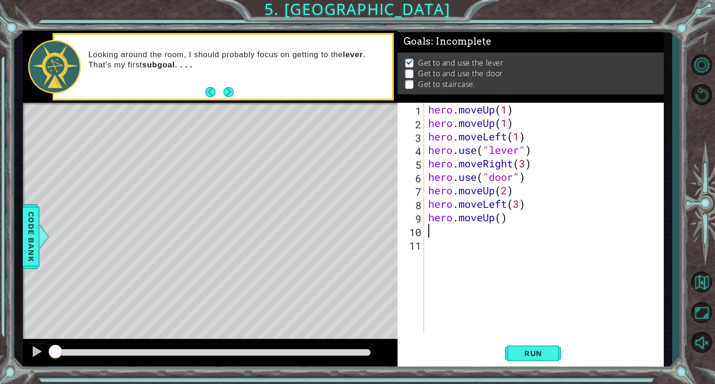
click at [502, 221] on div "hero . moveUp ( 1 ) hero . moveUp ( 1 ) hero . moveLeft ( 1 ) hero . use ( "lev…" at bounding box center [545, 231] width 239 height 256
type textarea "hero.moveUp(2)"
click at [533, 354] on span "Run" at bounding box center [533, 353] width 37 height 9
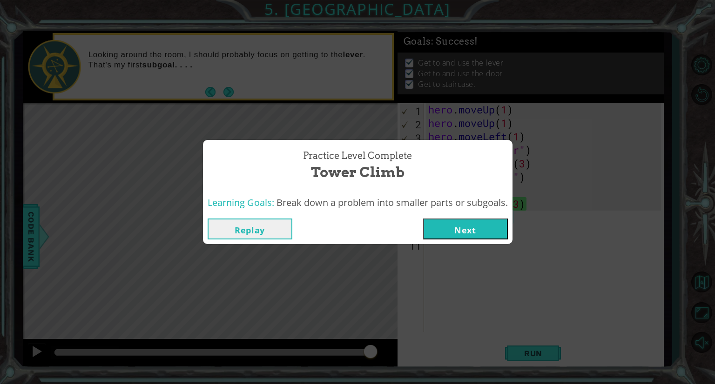
click at [460, 226] on button "Next" at bounding box center [465, 229] width 85 height 21
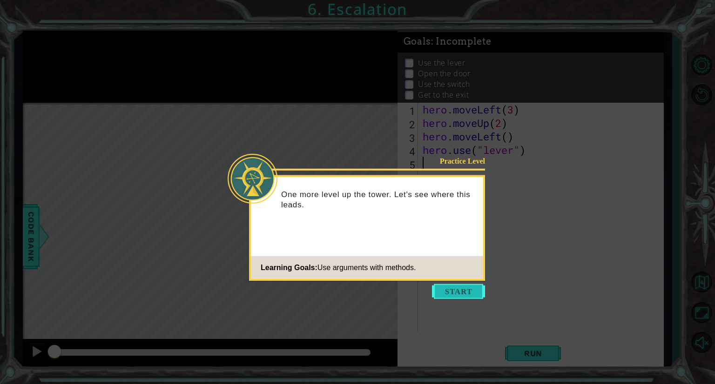
click at [466, 295] on button "Start" at bounding box center [458, 291] width 53 height 15
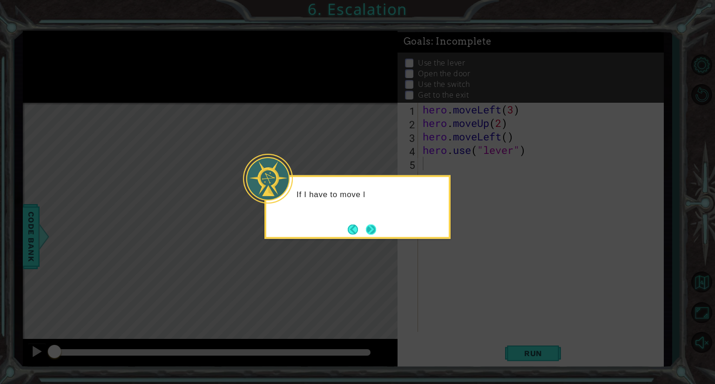
click at [374, 225] on button "Next" at bounding box center [371, 230] width 12 height 12
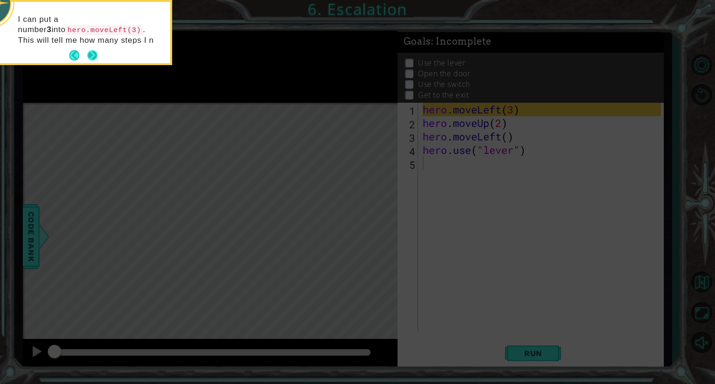
click at [89, 53] on button "Next" at bounding box center [92, 55] width 11 height 11
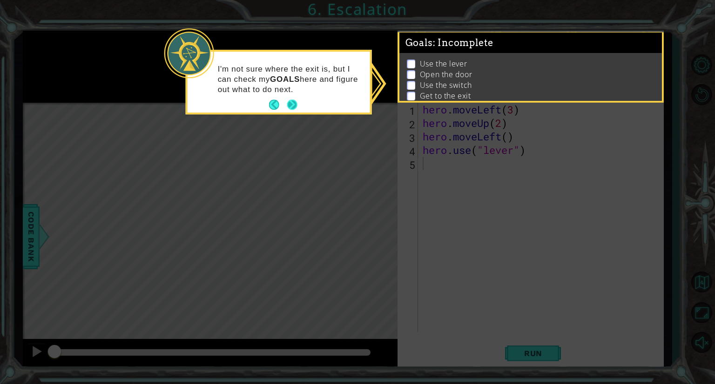
click at [294, 105] on button "Next" at bounding box center [292, 105] width 11 height 11
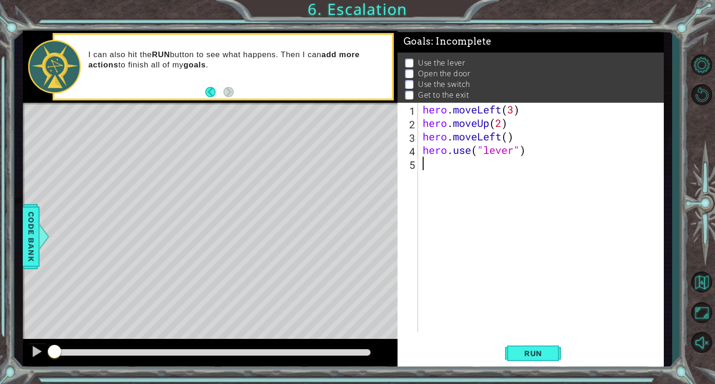
click at [508, 141] on div "hero . moveLeft ( 3 ) hero . moveUp ( 2 ) hero . moveLeft ( ) hero . use ( "lev…" at bounding box center [543, 231] width 245 height 256
type textarea "hero.moveLeft(1)"
click at [434, 162] on div "hero . moveLeft ( 3 ) hero . moveUp ( 2 ) hero . moveLeft ( 1 ) hero . use ( "l…" at bounding box center [543, 231] width 245 height 256
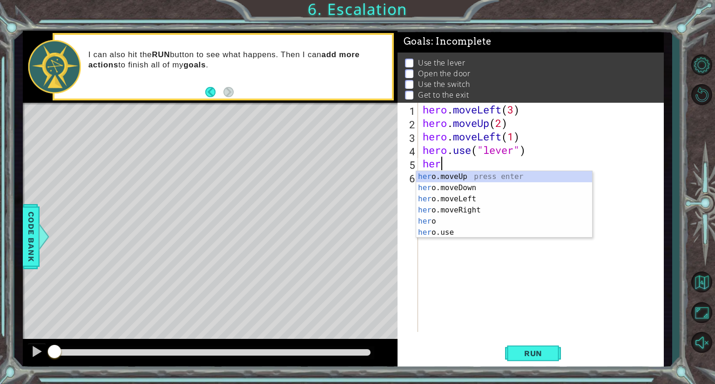
scroll to position [0, 0]
click at [454, 198] on div "her o.moveUp press enter her o.moveDown press enter her o.moveLeft press enter …" at bounding box center [504, 215] width 176 height 89
type textarea "hero.moveLeft(1)"
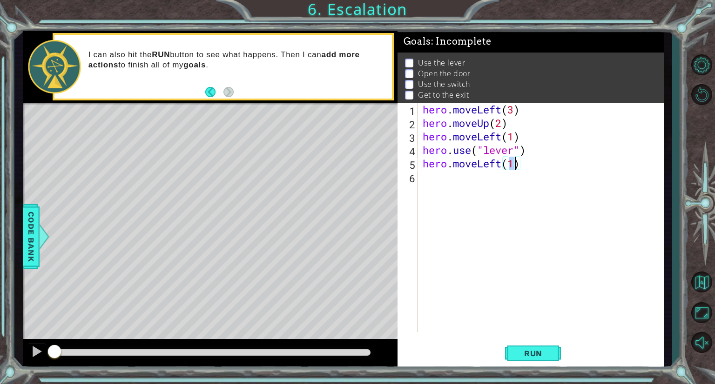
click at [443, 179] on div "hero . moveLeft ( 3 ) hero . moveUp ( 2 ) hero . moveLeft ( 1 ) hero . use ( "l…" at bounding box center [543, 231] width 245 height 256
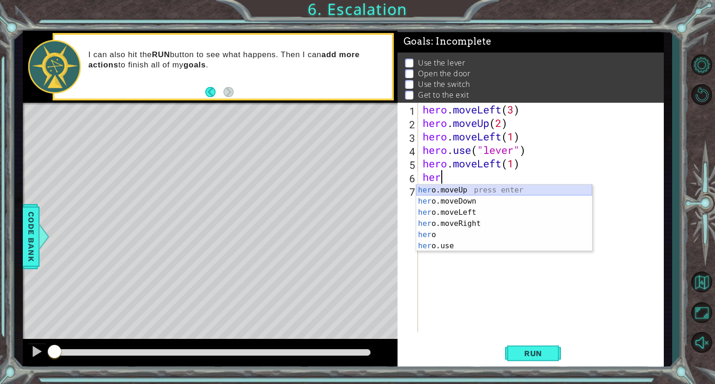
click at [433, 191] on div "her o.moveUp press enter her o.moveDown press enter her o.moveLeft press enter …" at bounding box center [504, 229] width 176 height 89
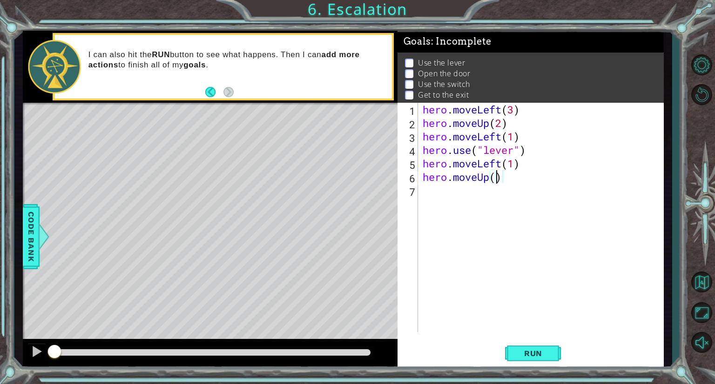
type textarea "hero.moveUp(2)"
click at [436, 198] on div "hero . moveLeft ( 3 ) hero . moveUp ( 2 ) hero . moveLeft ( 1 ) hero . use ( "l…" at bounding box center [543, 231] width 245 height 256
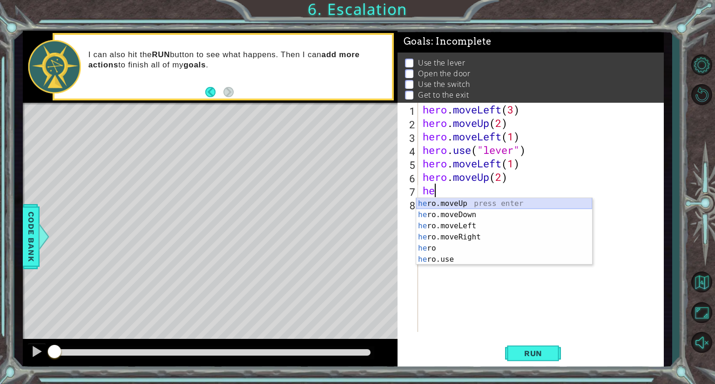
scroll to position [0, 0]
click at [482, 246] on div "hero press enter hero .moveUp press enter hero .moveDown press enter hero .move…" at bounding box center [504, 242] width 176 height 89
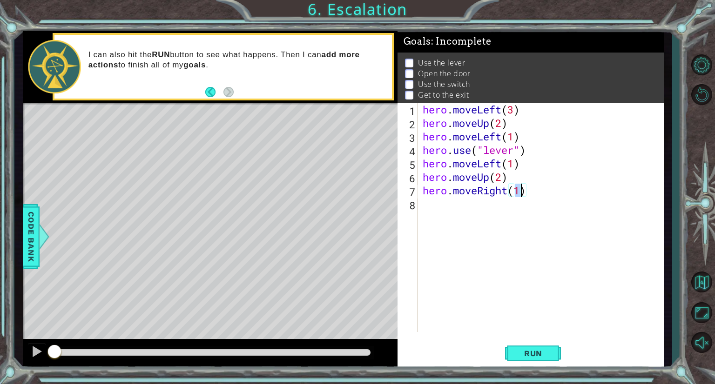
scroll to position [0, 4]
click at [549, 352] on span "Run" at bounding box center [533, 353] width 37 height 9
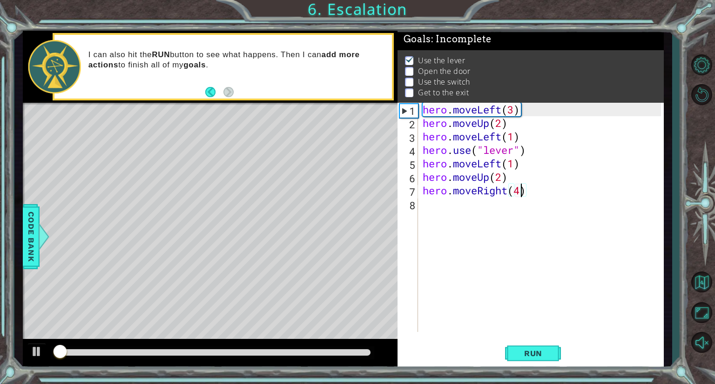
scroll to position [7, 0]
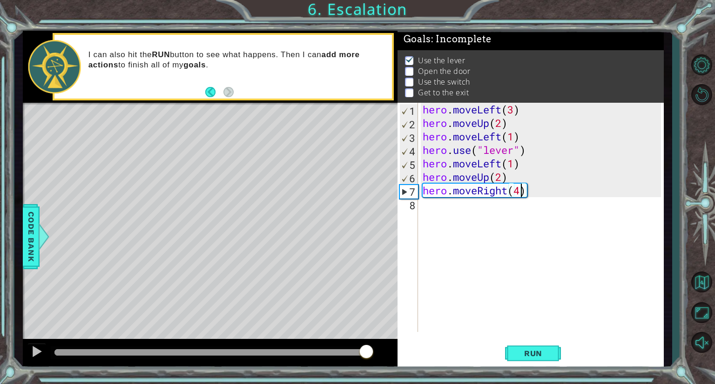
click at [366, 354] on div at bounding box center [212, 352] width 316 height 7
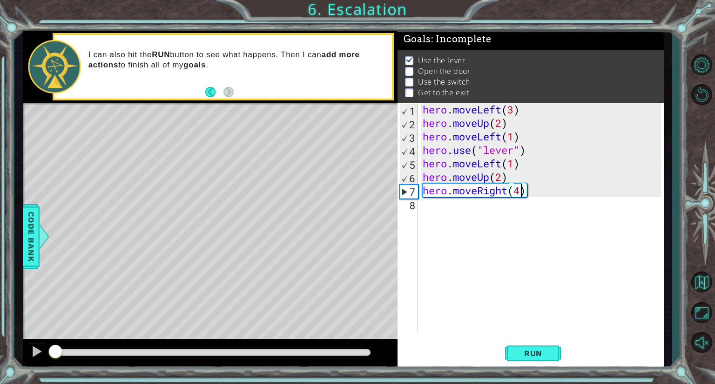
click at [446, 172] on div "hero . moveLeft ( 3 ) hero . moveUp ( 2 ) hero . moveLeft ( 1 ) hero . use ( "l…" at bounding box center [543, 231] width 245 height 256
type textarea "hero.moveUp(2)"
click at [421, 172] on div "hero . moveLeft ( 3 ) hero . moveUp ( 2 ) hero . moveLeft ( 1 ) hero . use ( "l…" at bounding box center [543, 231] width 245 height 256
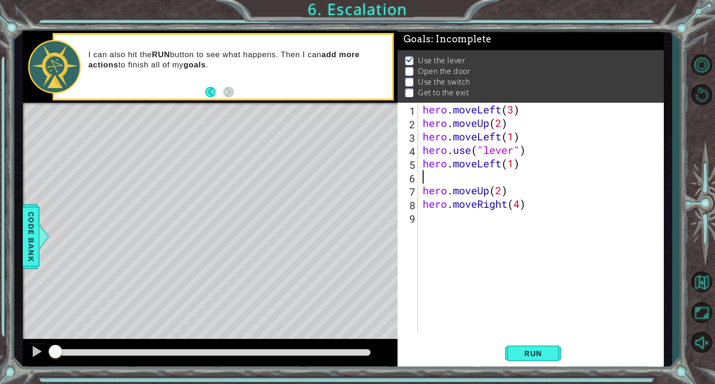
click at [422, 172] on div "hero . moveLeft ( 3 ) hero . moveUp ( 2 ) hero . moveLeft ( 1 ) hero . use ( "l…" at bounding box center [543, 231] width 245 height 256
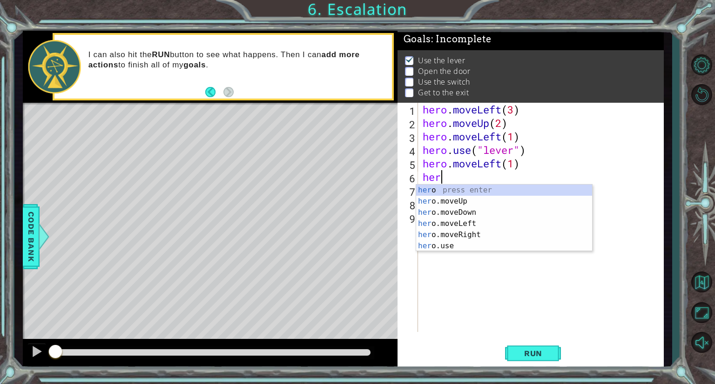
scroll to position [0, 0]
click at [450, 245] on div "her o press enter her o.moveUp press enter her o.moveDown press enter her o.mov…" at bounding box center [504, 229] width 176 height 89
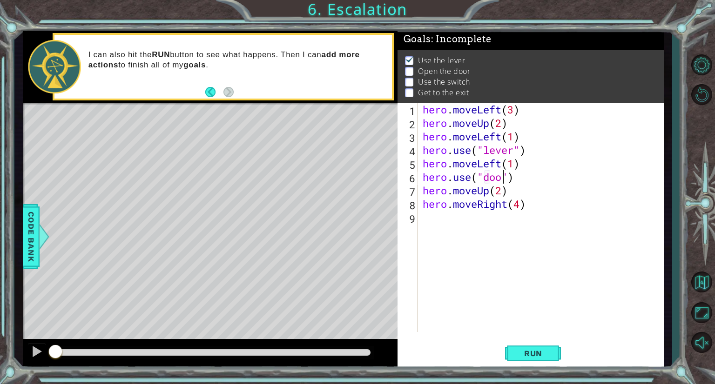
scroll to position [0, 4]
click at [537, 347] on button "Run" at bounding box center [533, 354] width 56 height 27
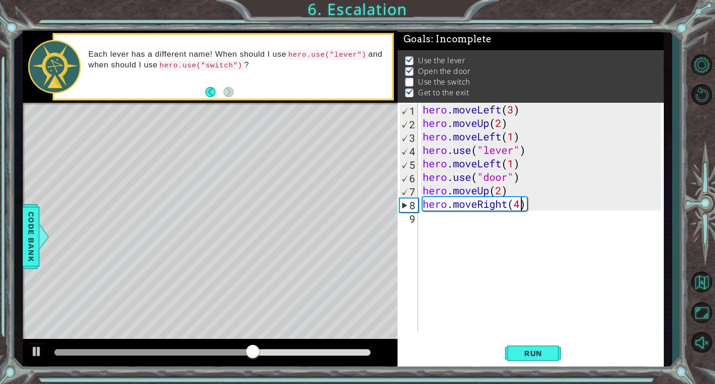
click at [518, 204] on div "hero . moveLeft ( 3 ) hero . moveUp ( 2 ) hero . moveLeft ( 1 ) hero . use ( "l…" at bounding box center [543, 231] width 245 height 256
click at [536, 353] on span "Run" at bounding box center [533, 353] width 37 height 9
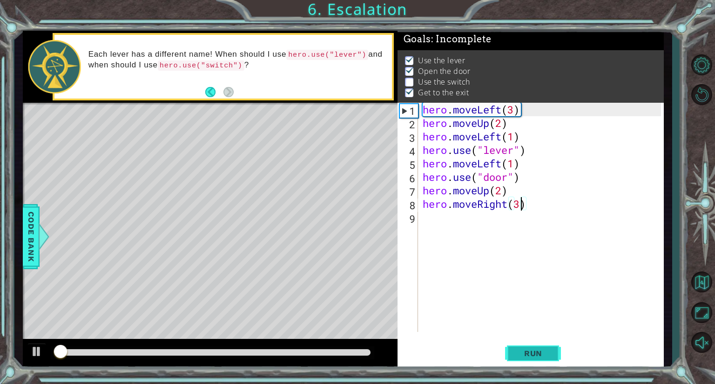
click at [536, 353] on span "Run" at bounding box center [533, 353] width 37 height 9
click at [255, 356] on div at bounding box center [212, 353] width 323 height 13
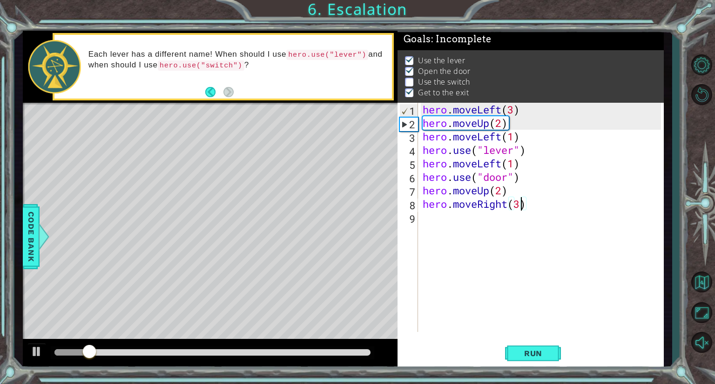
click at [236, 351] on div at bounding box center [212, 352] width 316 height 7
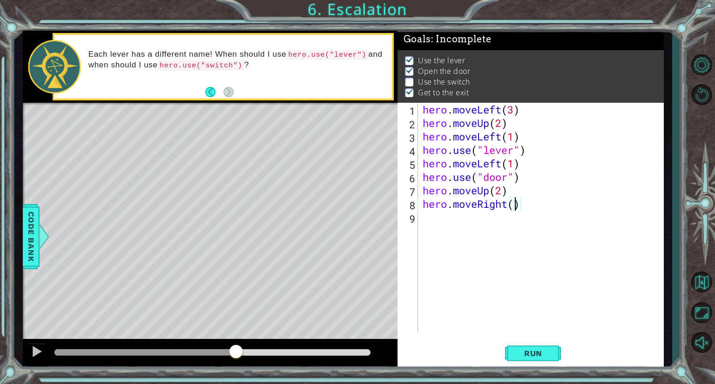
type textarea "hero.moveRight(2)"
click at [441, 224] on div "hero . moveLeft ( 3 ) hero . moveUp ( 2 ) hero . moveLeft ( 1 ) hero . use ( "l…" at bounding box center [543, 231] width 245 height 256
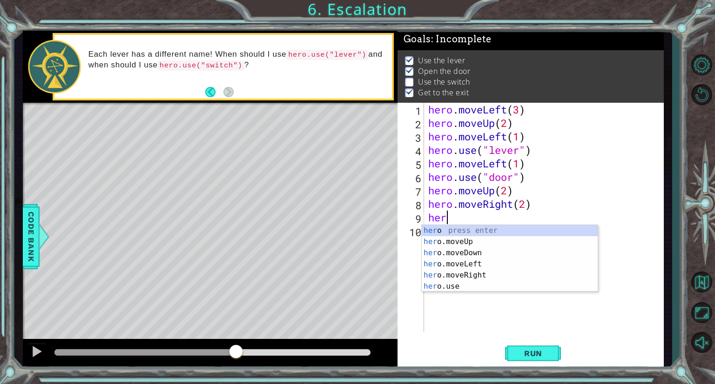
scroll to position [0, 0]
click at [467, 287] on div "her o press enter her o.moveUp press enter her o.moveDown press enter her o.mov…" at bounding box center [510, 269] width 176 height 89
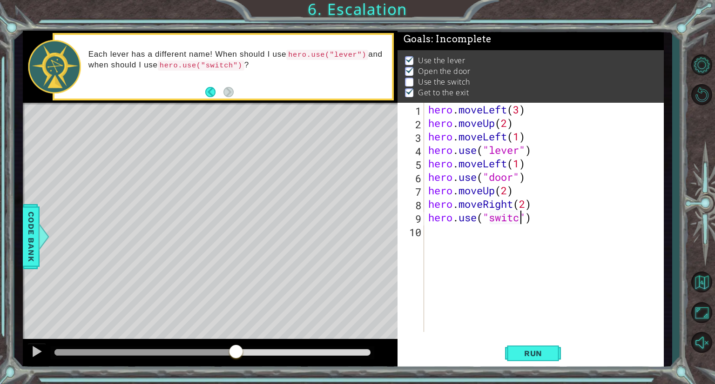
type textarea "hero.use("switch")"
click at [551, 228] on div "hero . moveLeft ( 3 ) hero . moveUp ( 2 ) hero . moveLeft ( 1 ) hero . use ( "l…" at bounding box center [545, 231] width 239 height 256
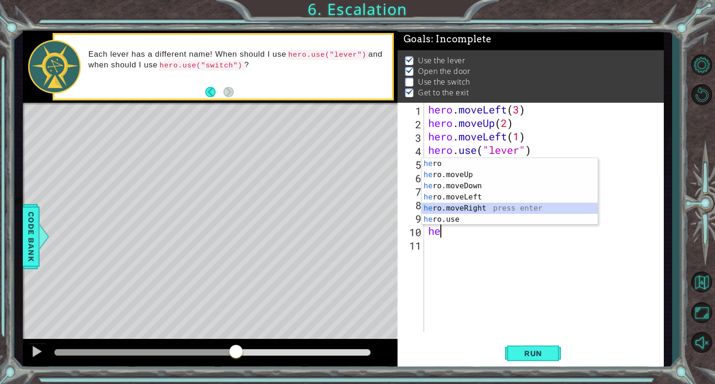
click at [459, 209] on div "he ro press enter he ro.moveUp press enter he ro.moveDown press enter he ro.mov…" at bounding box center [510, 202] width 176 height 89
type textarea "hero.moveRight(1)"
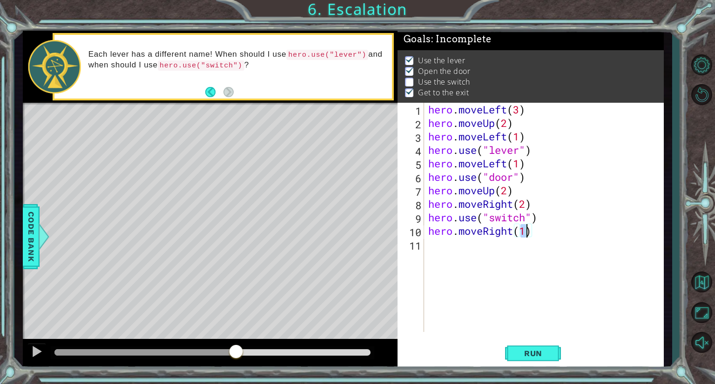
click at [441, 248] on div "hero . moveLeft ( 3 ) hero . moveUp ( 2 ) hero . moveLeft ( 1 ) hero . use ( "l…" at bounding box center [545, 231] width 239 height 256
click at [457, 249] on div "hero . moveLeft ( 3 ) hero . moveUp ( 2 ) hero . moveLeft ( 1 ) hero . use ( "l…" at bounding box center [545, 231] width 239 height 256
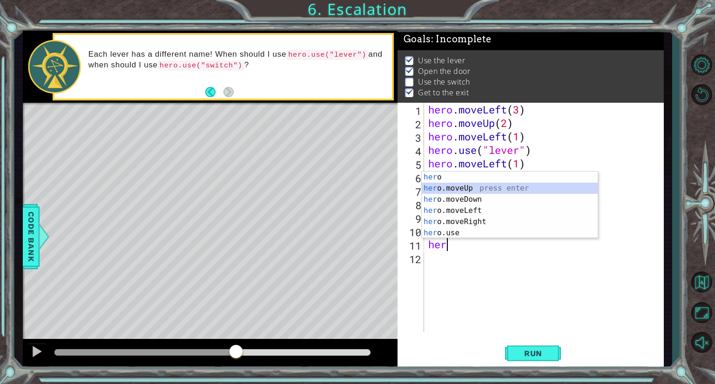
click at [462, 189] on div "her o press enter her o.moveUp press enter her o.moveDown press enter her o.mov…" at bounding box center [510, 216] width 176 height 89
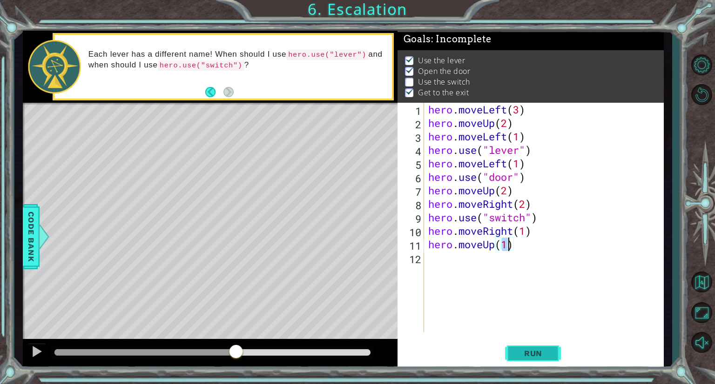
type textarea "hero.moveUp(1)"
click at [539, 357] on span "Run" at bounding box center [533, 353] width 37 height 9
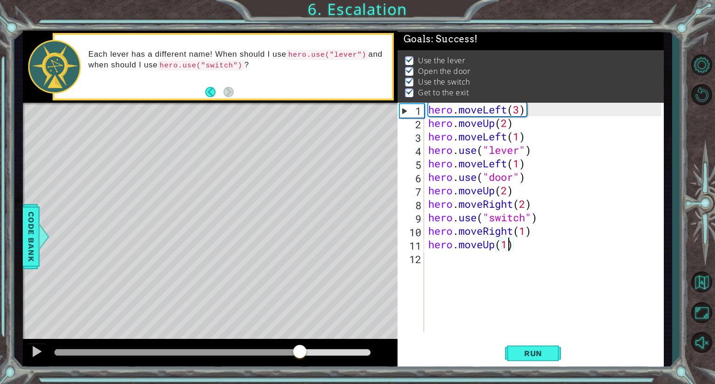
click at [300, 352] on div at bounding box center [212, 352] width 316 height 7
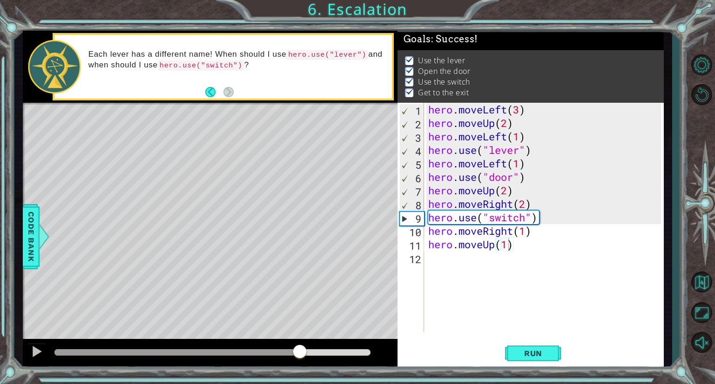
click at [280, 182] on div "Level Map" at bounding box center [238, 240] width 430 height 274
click at [259, 352] on div at bounding box center [176, 352] width 245 height 7
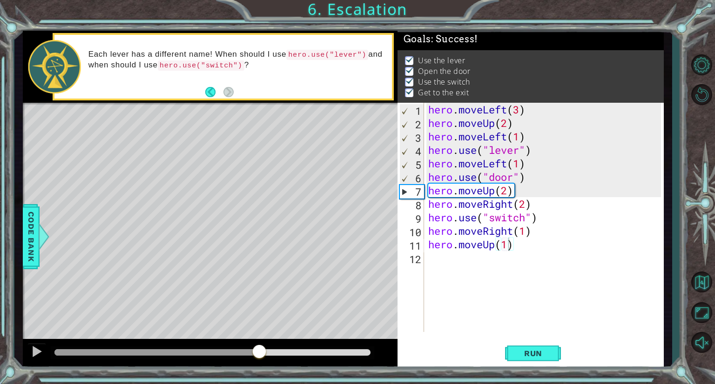
click at [184, 259] on div "Level Map" at bounding box center [238, 240] width 430 height 274
click at [39, 351] on div at bounding box center [37, 352] width 12 height 12
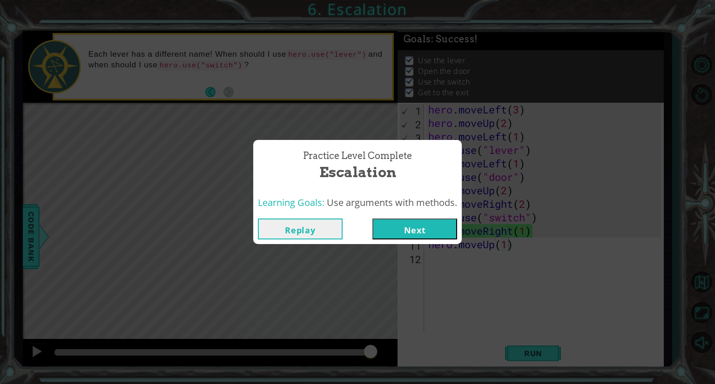
click at [405, 228] on button "Next" at bounding box center [414, 229] width 85 height 21
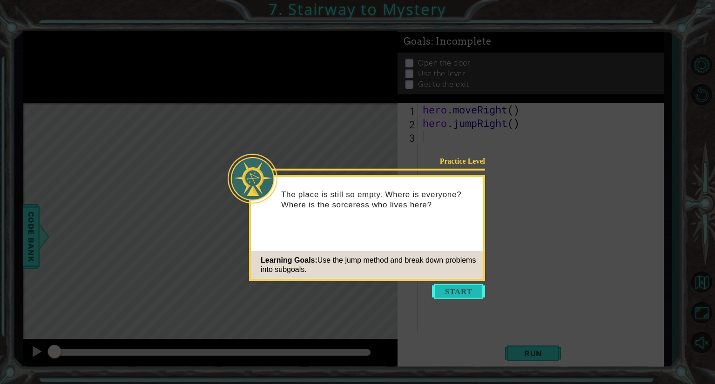
click at [450, 294] on button "Start" at bounding box center [458, 291] width 53 height 15
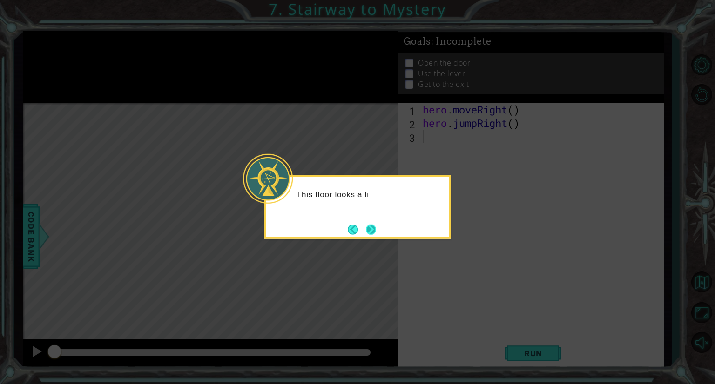
click at [375, 227] on button "Next" at bounding box center [371, 229] width 10 height 10
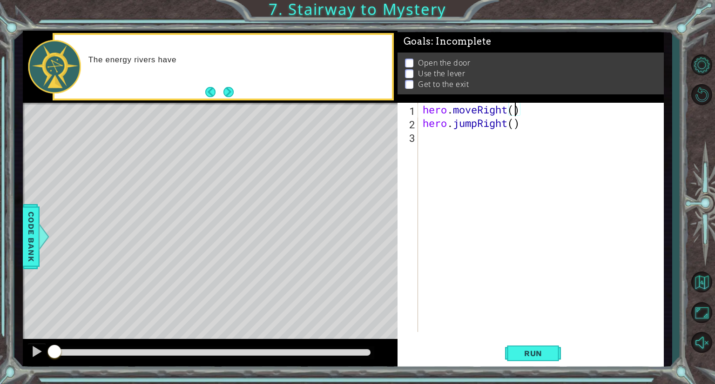
click at [512, 114] on div "hero . moveRight ( ) hero . jumpRight ( )" at bounding box center [543, 231] width 245 height 256
click at [513, 124] on div "hero . moveRight ( 1 ) hero . jumpRight ( )" at bounding box center [543, 231] width 245 height 256
type textarea "hero.jumpRight(1)"
click at [538, 358] on span "Run" at bounding box center [533, 353] width 37 height 9
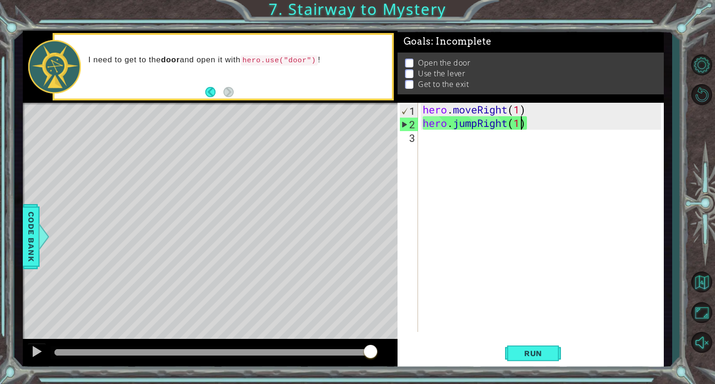
click at [438, 148] on div "hero . moveRight ( 1 ) hero . jumpRight ( 1 )" at bounding box center [543, 231] width 245 height 256
click at [40, 355] on div at bounding box center [37, 352] width 12 height 12
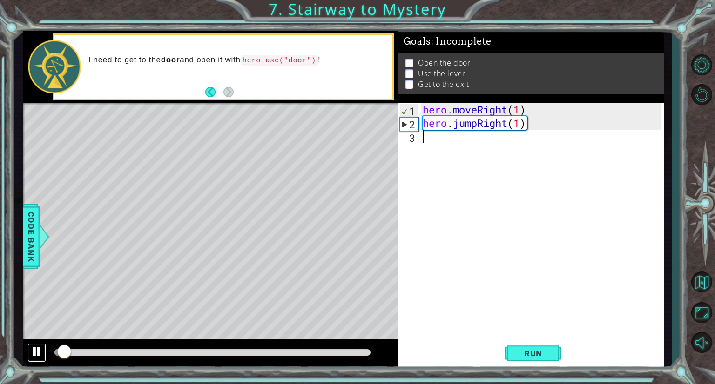
click at [35, 352] on div at bounding box center [37, 352] width 12 height 12
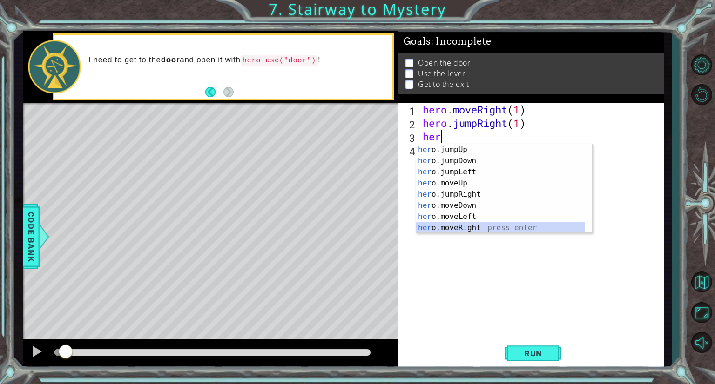
click at [472, 228] on div "her o.jumpUp press enter her o.jumpDown press enter her o.jumpLeft press enter …" at bounding box center [500, 200] width 169 height 112
type textarea "hero.moveRight(1)"
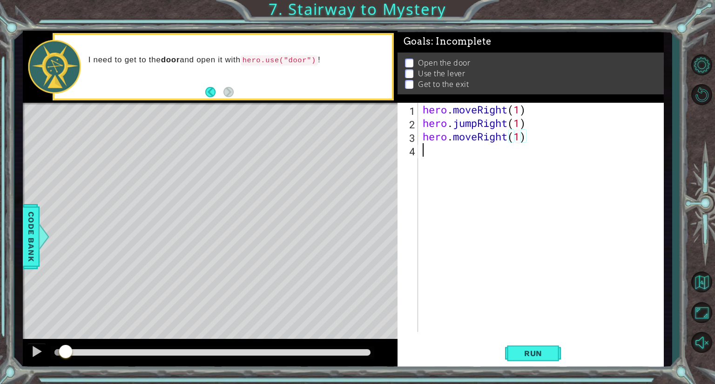
click at [427, 153] on div "hero . moveRight ( 1 ) hero . jumpRight ( 1 ) hero . moveRight ( 1 )" at bounding box center [543, 231] width 245 height 256
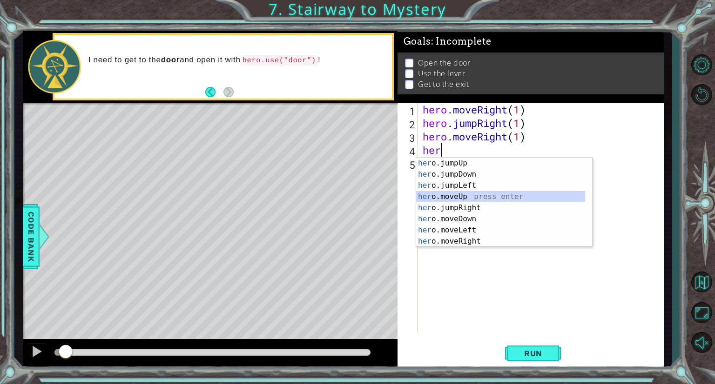
click at [450, 196] on div "her o.jumpUp press enter her o.jumpDown press enter her o.jumpLeft press enter …" at bounding box center [500, 214] width 169 height 112
type textarea "hero.moveUp(1)"
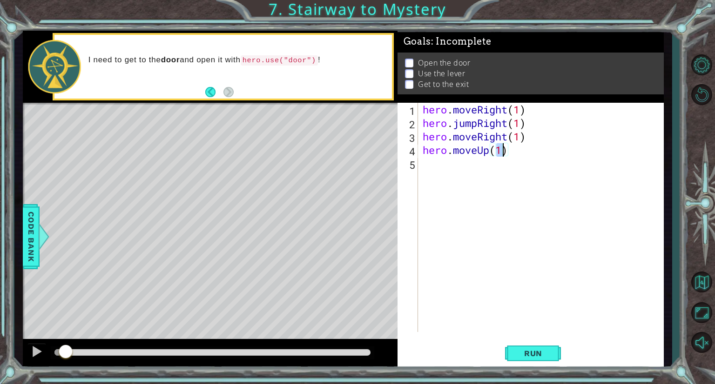
click at [451, 164] on div "hero . moveRight ( 1 ) hero . jumpRight ( 1 ) hero . moveRight ( 1 ) hero . mov…" at bounding box center [543, 231] width 245 height 256
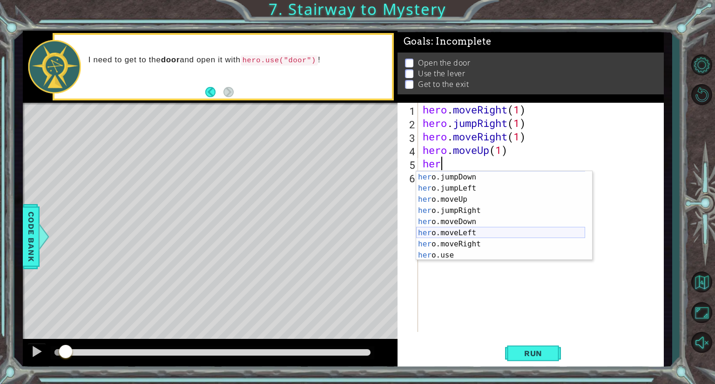
scroll to position [10, 0]
click at [445, 259] on div "her o.jumpUp press enter her o.jumpDown press enter her o.jumpLeft press enter …" at bounding box center [500, 217] width 169 height 112
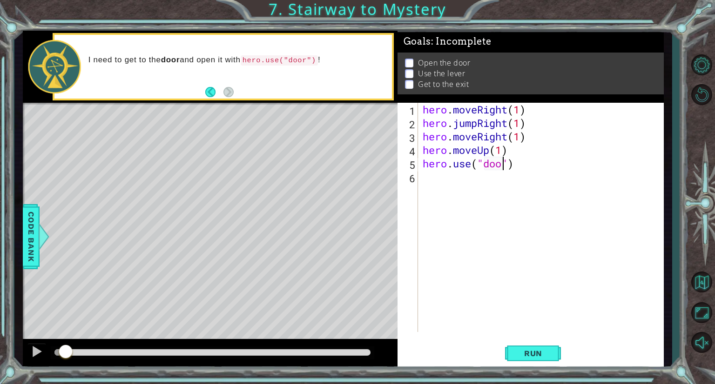
type textarea "hero.use("door")"
click at [450, 186] on div "hero . moveRight ( 1 ) hero . jumpRight ( 1 ) hero . moveRight ( 1 ) hero . mov…" at bounding box center [543, 231] width 245 height 256
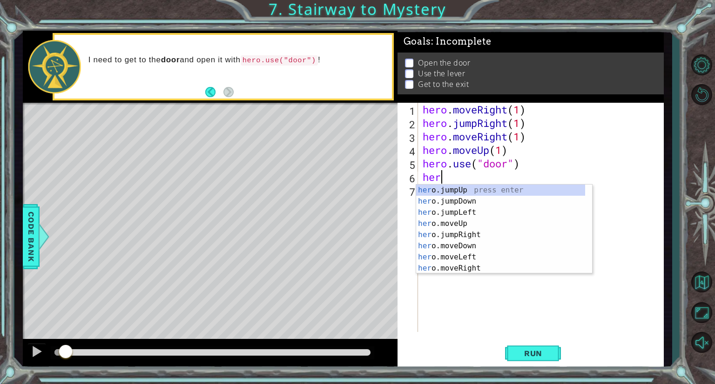
scroll to position [0, 0]
click at [468, 235] on div "hero .jumpUp press enter hero .jumpDown press enter hero .jumpLeft press enter …" at bounding box center [500, 241] width 169 height 112
type textarea "hero.moveUp(1)"
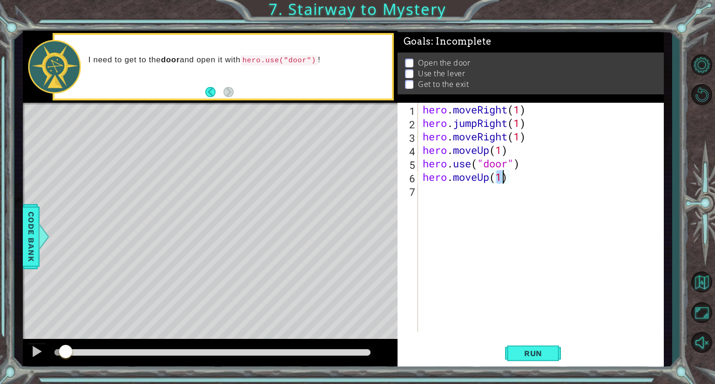
click at [467, 196] on div "hero . moveRight ( 1 ) hero . jumpRight ( 1 ) hero . moveRight ( 1 ) hero . mov…" at bounding box center [543, 231] width 245 height 256
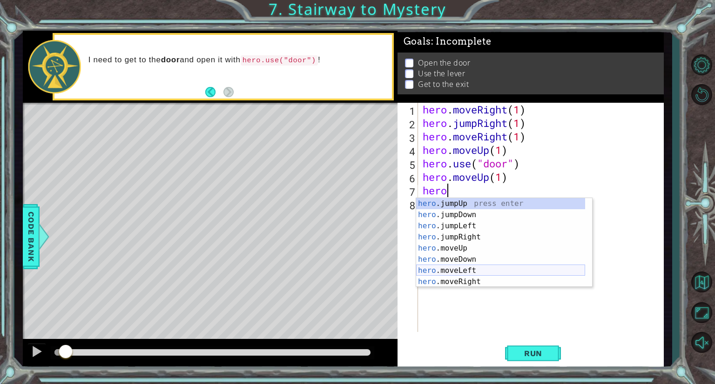
click at [460, 271] on div "hero .jumpUp press enter hero .jumpDown press enter hero .jumpLeft press enter …" at bounding box center [500, 254] width 169 height 112
type textarea "hero.moveLeft(1)"
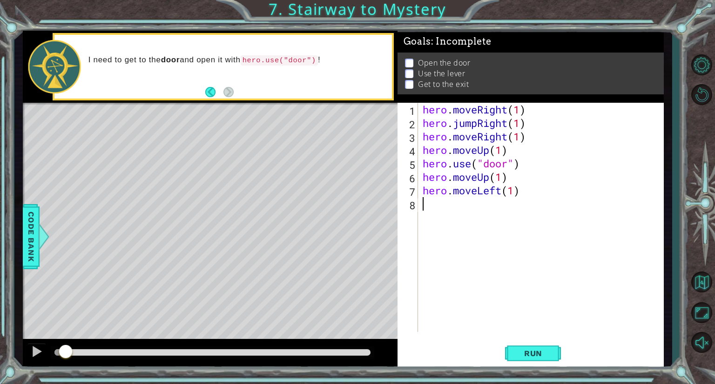
click at [459, 216] on div "hero . moveRight ( 1 ) hero . jumpRight ( 1 ) hero . moveRight ( 1 ) hero . mov…" at bounding box center [543, 231] width 245 height 256
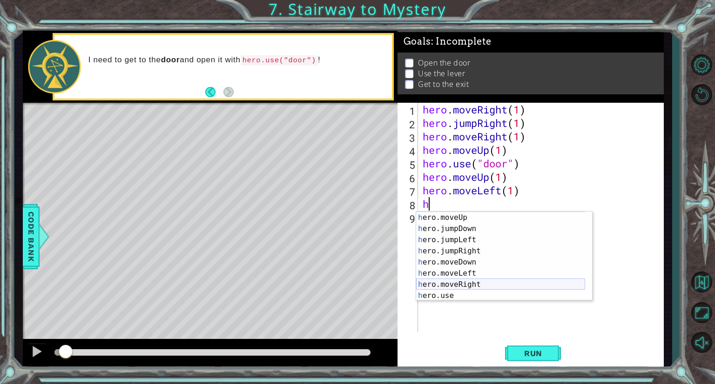
scroll to position [11, 0]
click at [437, 294] on div "h ero.moveUp press enter h ero.jumpDown press enter h ero.jumpLeft press enter …" at bounding box center [500, 268] width 169 height 112
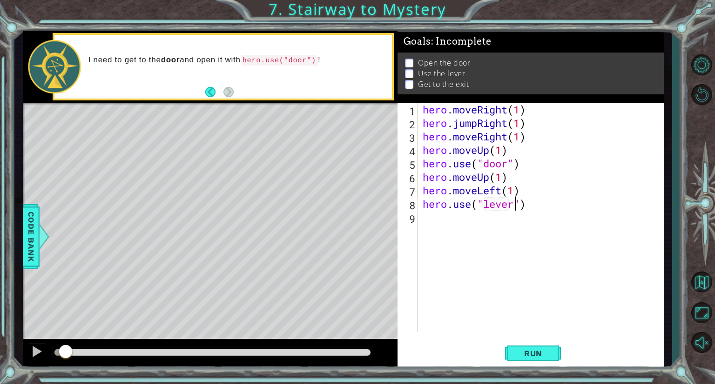
scroll to position [0, 4]
click at [530, 349] on span "Run" at bounding box center [533, 353] width 37 height 9
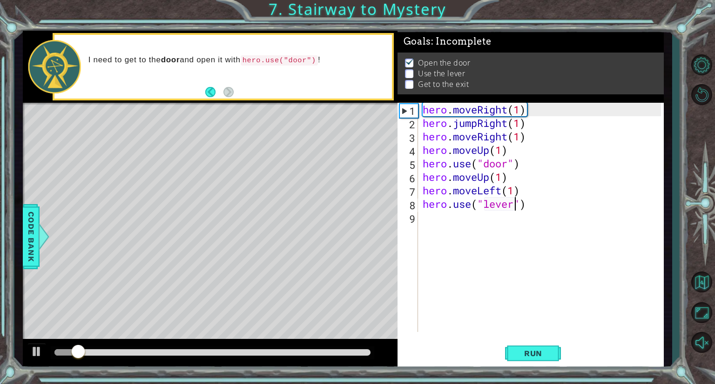
click at [285, 354] on div at bounding box center [212, 352] width 316 height 7
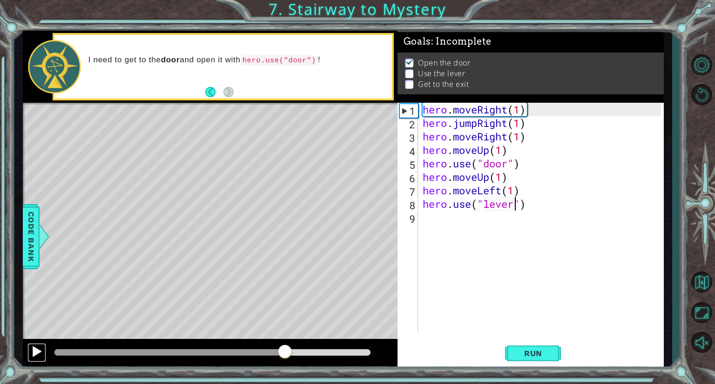
click at [37, 348] on div at bounding box center [37, 352] width 12 height 12
click at [499, 177] on div "hero . moveRight ( 1 ) hero . jumpRight ( 1 ) hero . moveRight ( 1 ) hero . mov…" at bounding box center [543, 231] width 245 height 256
click at [503, 177] on div "hero . moveRight ( 1 ) hero . jumpRight ( 1 ) hero . moveRight ( 1 ) hero . mov…" at bounding box center [543, 231] width 245 height 256
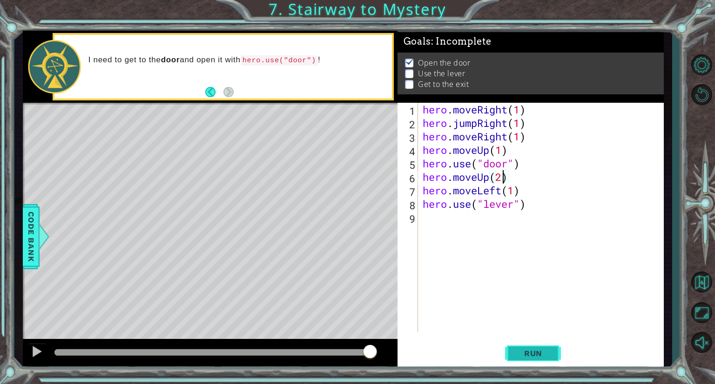
type textarea "hero.moveUp(2)"
click at [523, 342] on button "Run" at bounding box center [533, 354] width 56 height 27
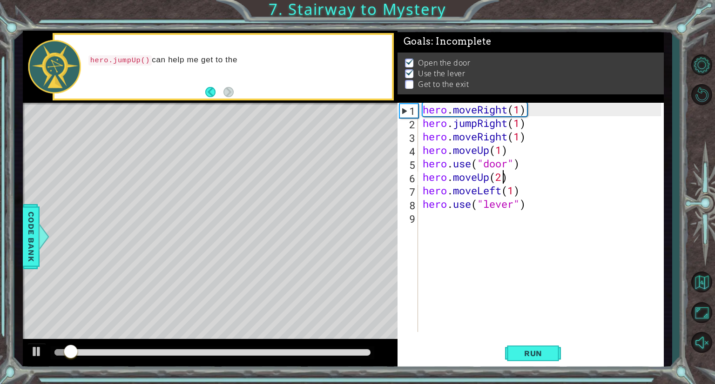
click at [216, 354] on div at bounding box center [212, 352] width 316 height 7
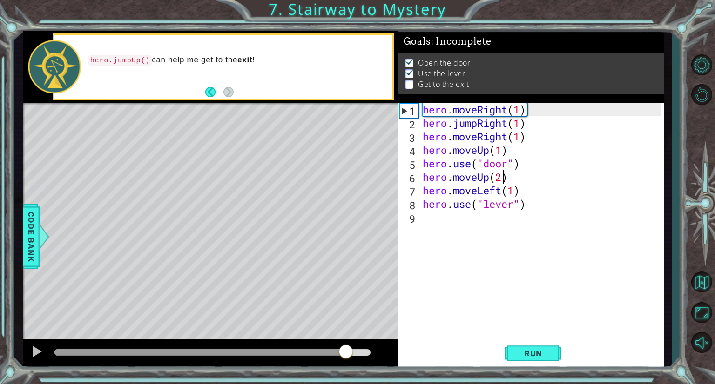
click at [346, 350] on div at bounding box center [212, 352] width 316 height 7
click at [369, 352] on div at bounding box center [212, 352] width 316 height 7
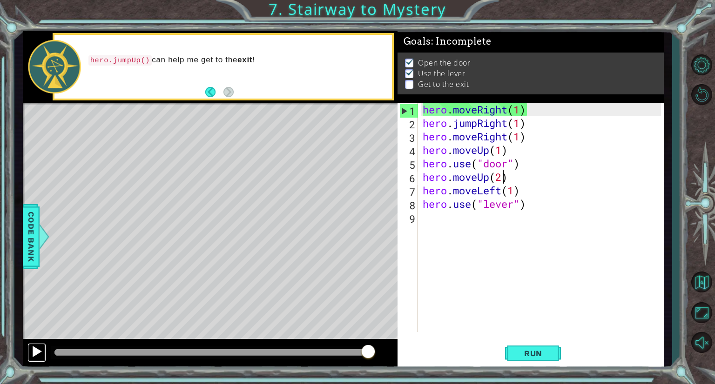
click at [32, 346] on div at bounding box center [37, 352] width 12 height 12
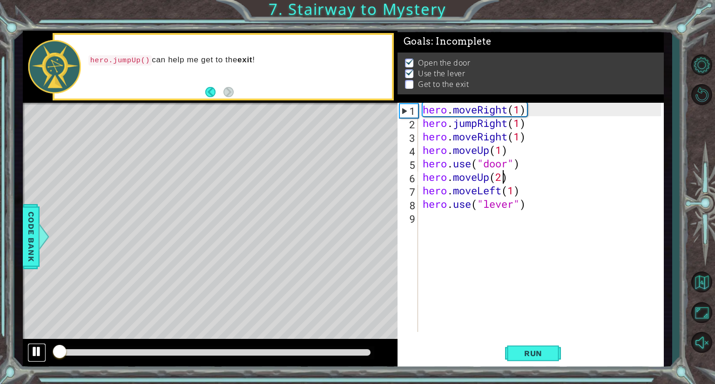
click at [32, 346] on div at bounding box center [37, 352] width 12 height 12
click at [430, 226] on div "hero . moveRight ( 1 ) hero . jumpRight ( 1 ) hero . moveRight ( 1 ) hero . mov…" at bounding box center [543, 231] width 245 height 256
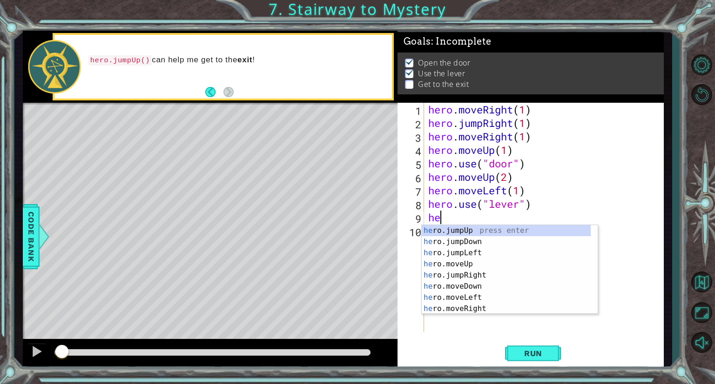
scroll to position [0, 0]
click at [476, 299] on div "her o.jumpUp press enter her o.jumpDown press enter her o.jumpLeft press enter …" at bounding box center [506, 281] width 169 height 112
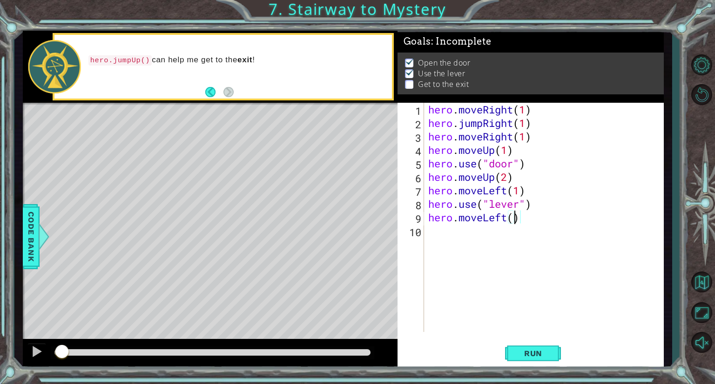
type textarea "hero.moveLeft(2)"
click at [450, 228] on div "hero . moveRight ( 1 ) hero . jumpRight ( 1 ) hero . moveRight ( 1 ) hero . mov…" at bounding box center [545, 231] width 239 height 256
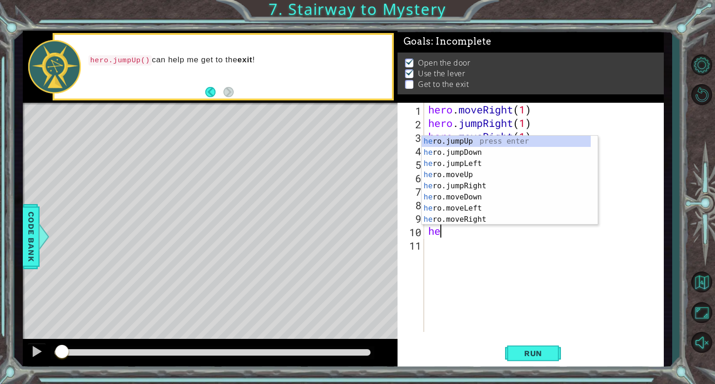
type textarea "her"
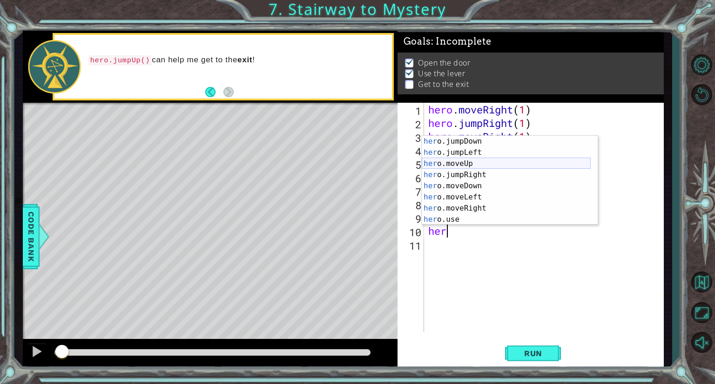
scroll to position [0, 0]
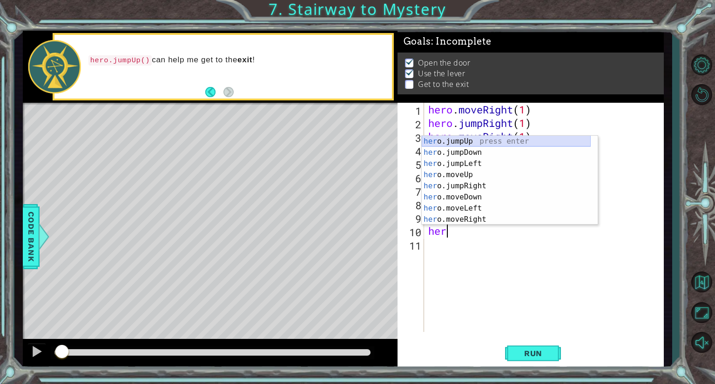
click at [450, 141] on div "her o.jumpUp press enter her o.jumpDown press enter her o.jumpLeft press enter …" at bounding box center [506, 192] width 169 height 112
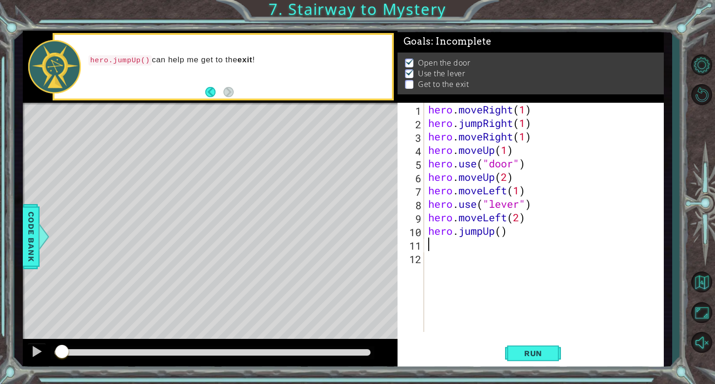
click at [502, 230] on div "hero . moveRight ( 1 ) hero . jumpRight ( 1 ) hero . moveRight ( 1 ) hero . mov…" at bounding box center [545, 231] width 239 height 256
type textarea "hero.jumpUp(1)"
click at [432, 244] on div "hero . moveRight ( 1 ) hero . jumpRight ( 1 ) hero . moveRight ( 1 ) hero . mov…" at bounding box center [545, 231] width 239 height 256
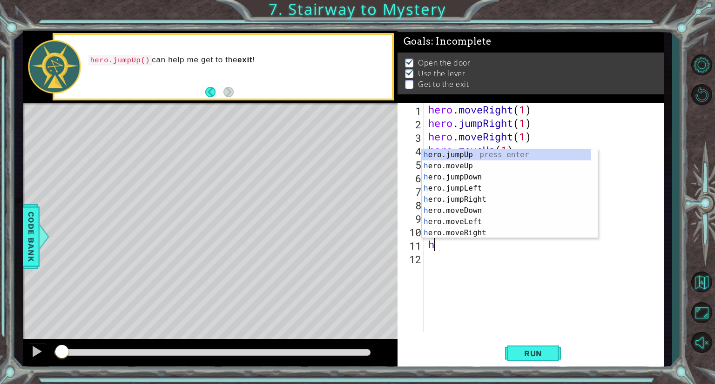
type textarea "her"
click at [472, 197] on div "her o.jumpUp press enter her o.jumpDown press enter her o.jumpLeft press enter …" at bounding box center [506, 205] width 169 height 112
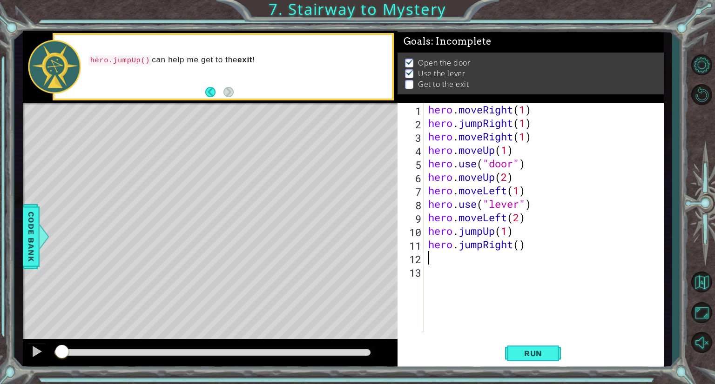
click at [517, 244] on div "hero . moveRight ( 1 ) hero . jumpRight ( 1 ) hero . moveRight ( 1 ) hero . mov…" at bounding box center [545, 231] width 239 height 256
type textarea "hero.jumpRight(2)"
click at [542, 354] on span "Run" at bounding box center [533, 353] width 37 height 9
